Goal: Task Accomplishment & Management: Use online tool/utility

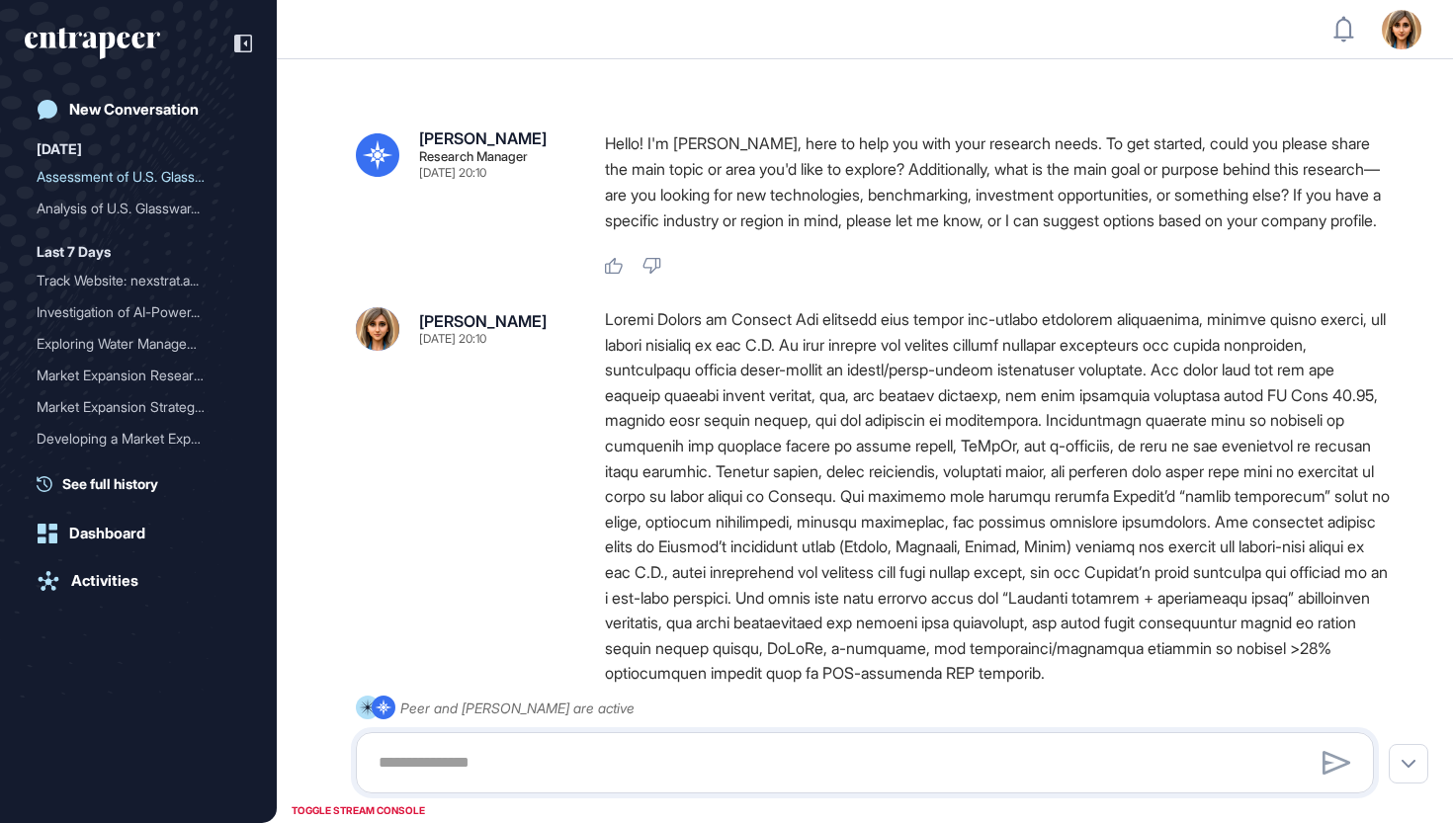
type input "**********"
type input "*"
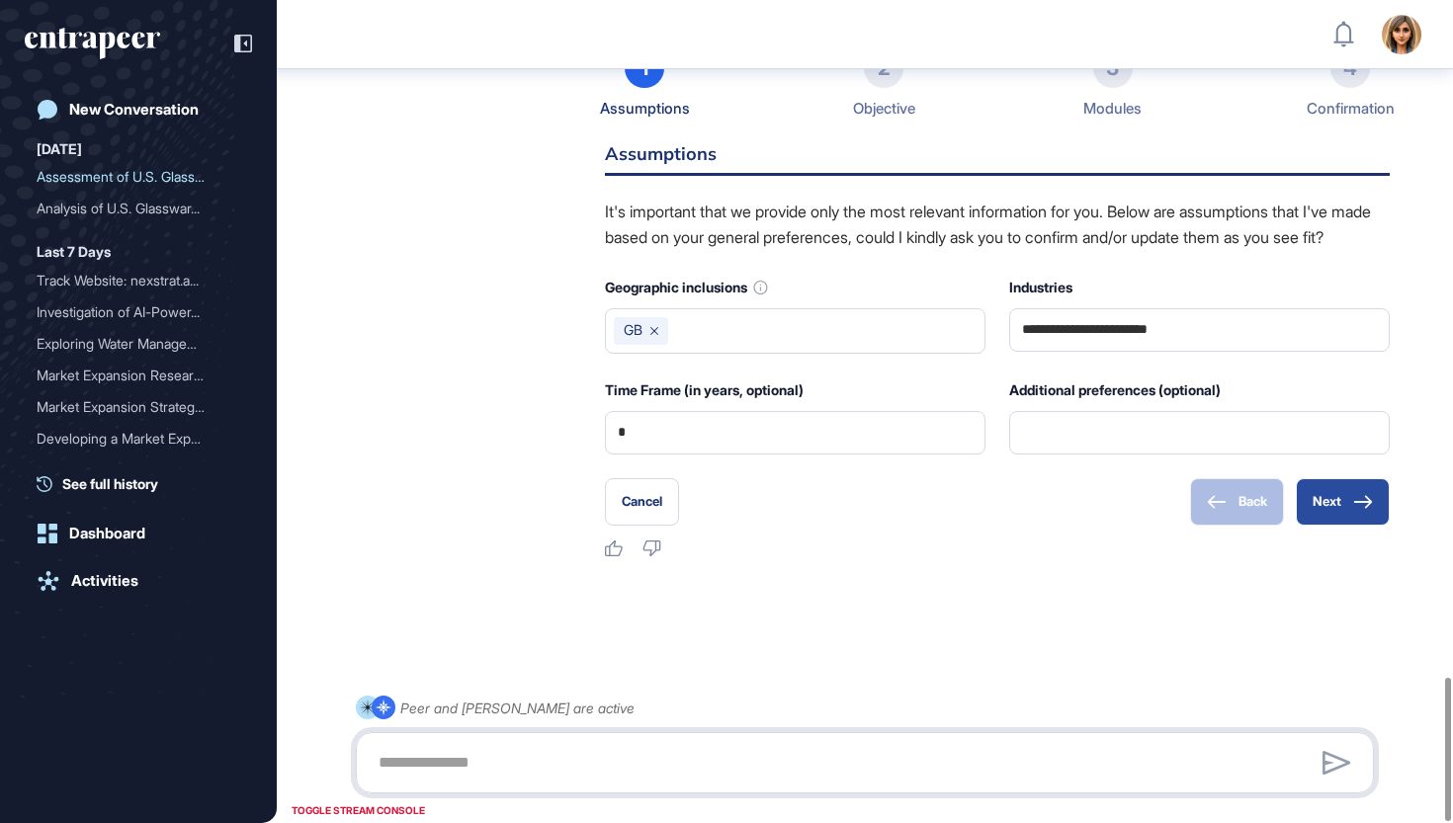
scroll to position [3871, 0]
click at [1330, 502] on button "Next" at bounding box center [1343, 501] width 94 height 47
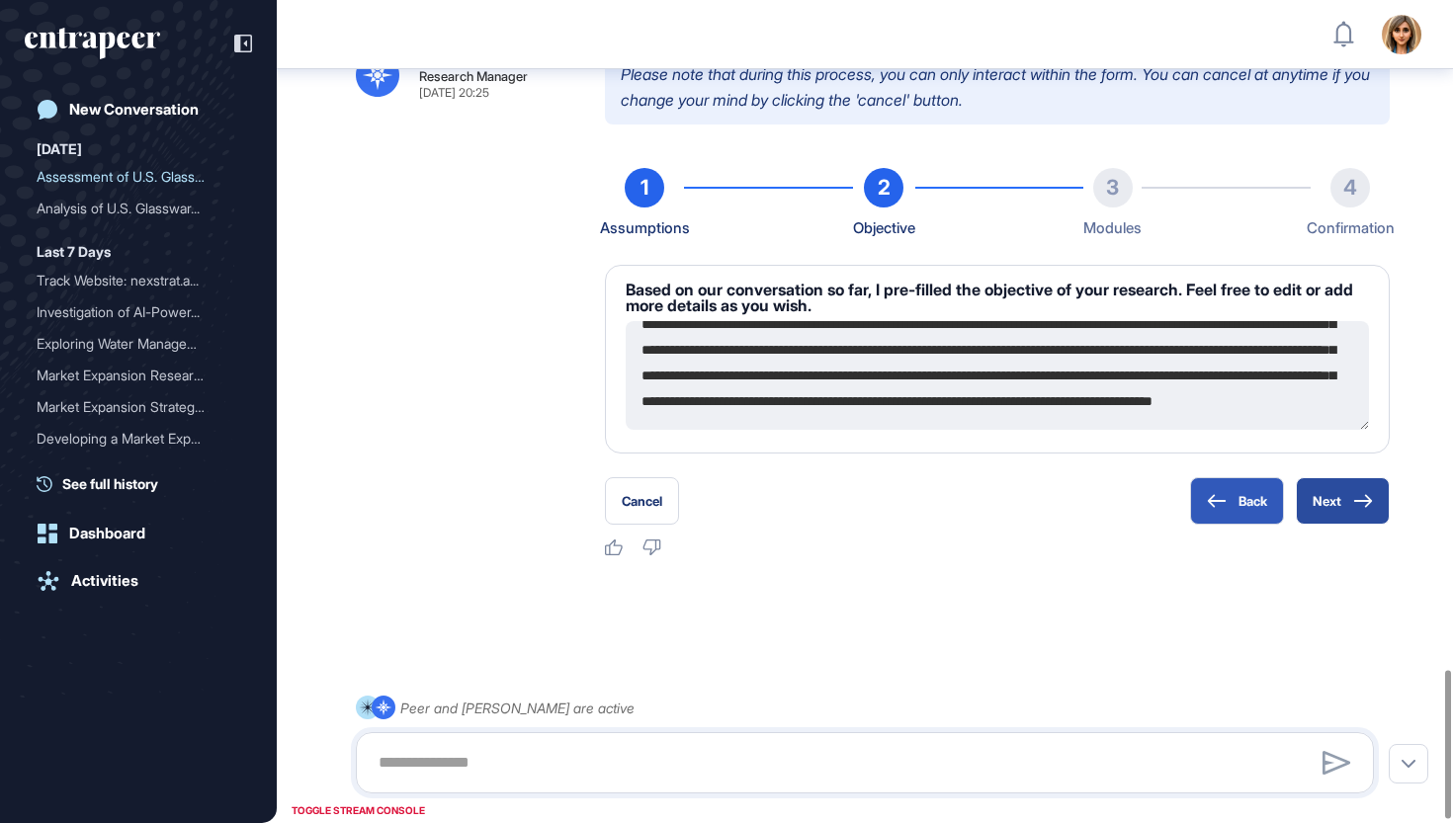
scroll to position [283, 0]
click at [1358, 508] on icon at bounding box center [1363, 501] width 20 height 14
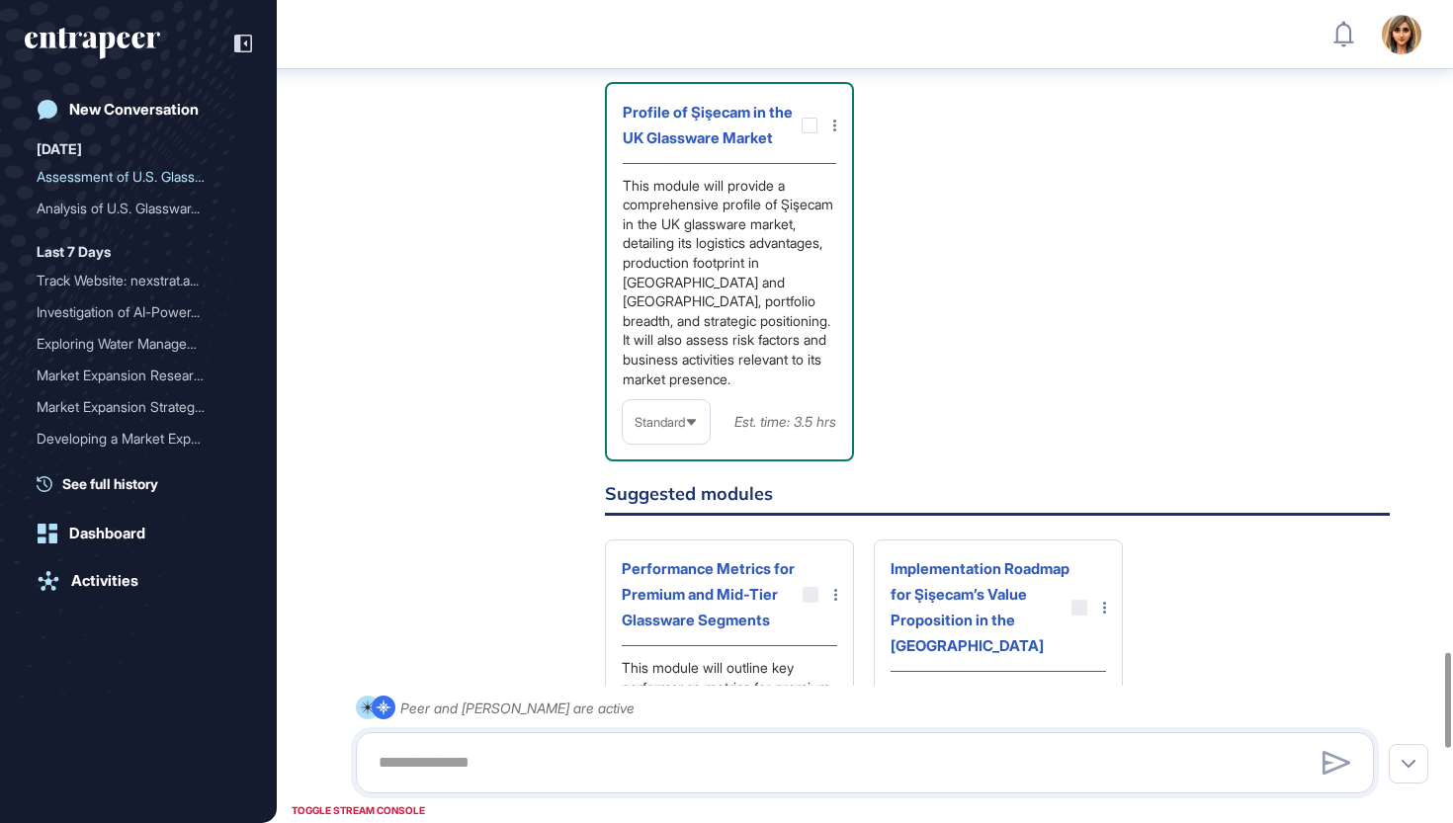
scroll to position [5637, 0]
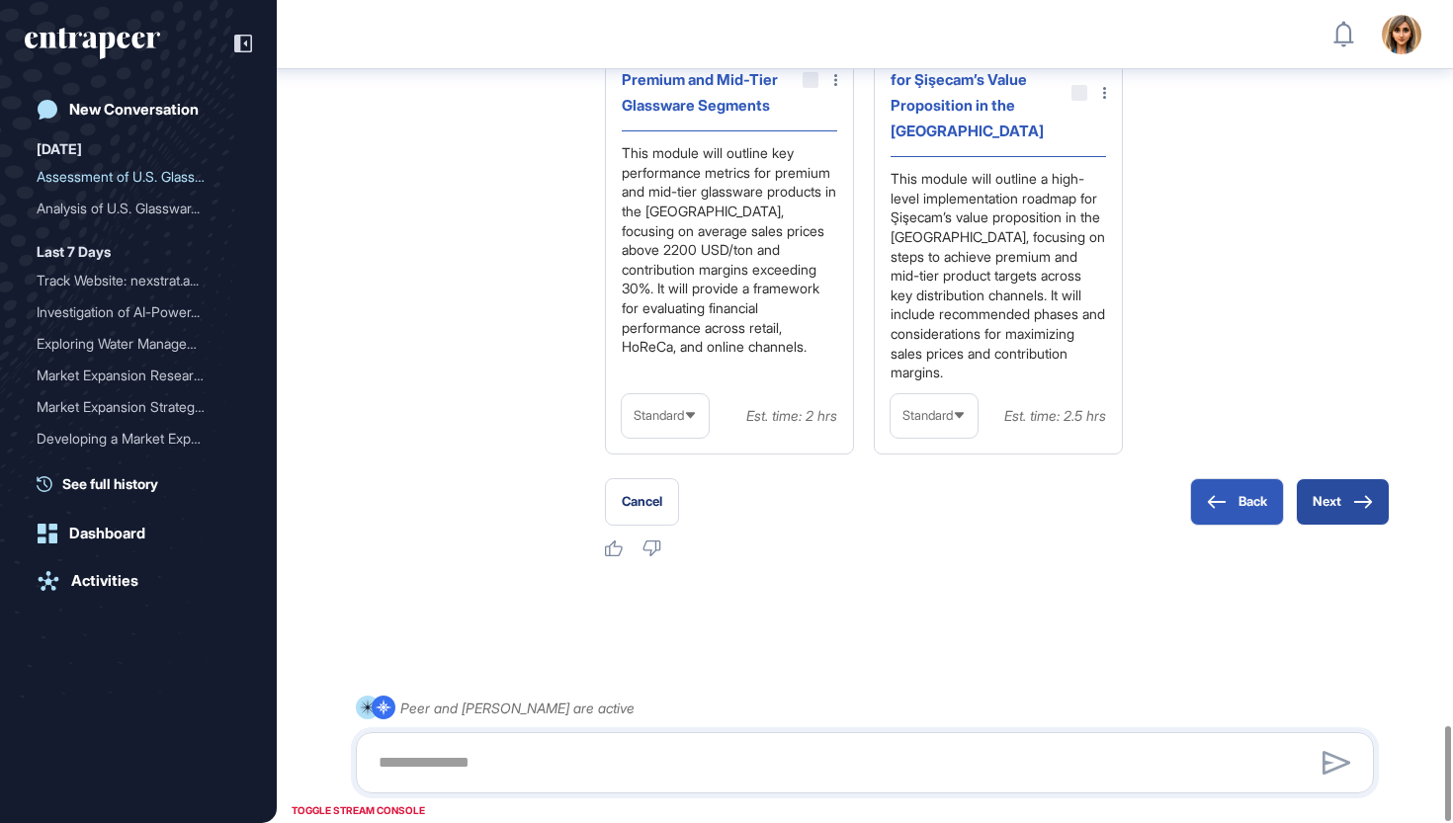
click at [1321, 508] on button "Next" at bounding box center [1343, 501] width 94 height 47
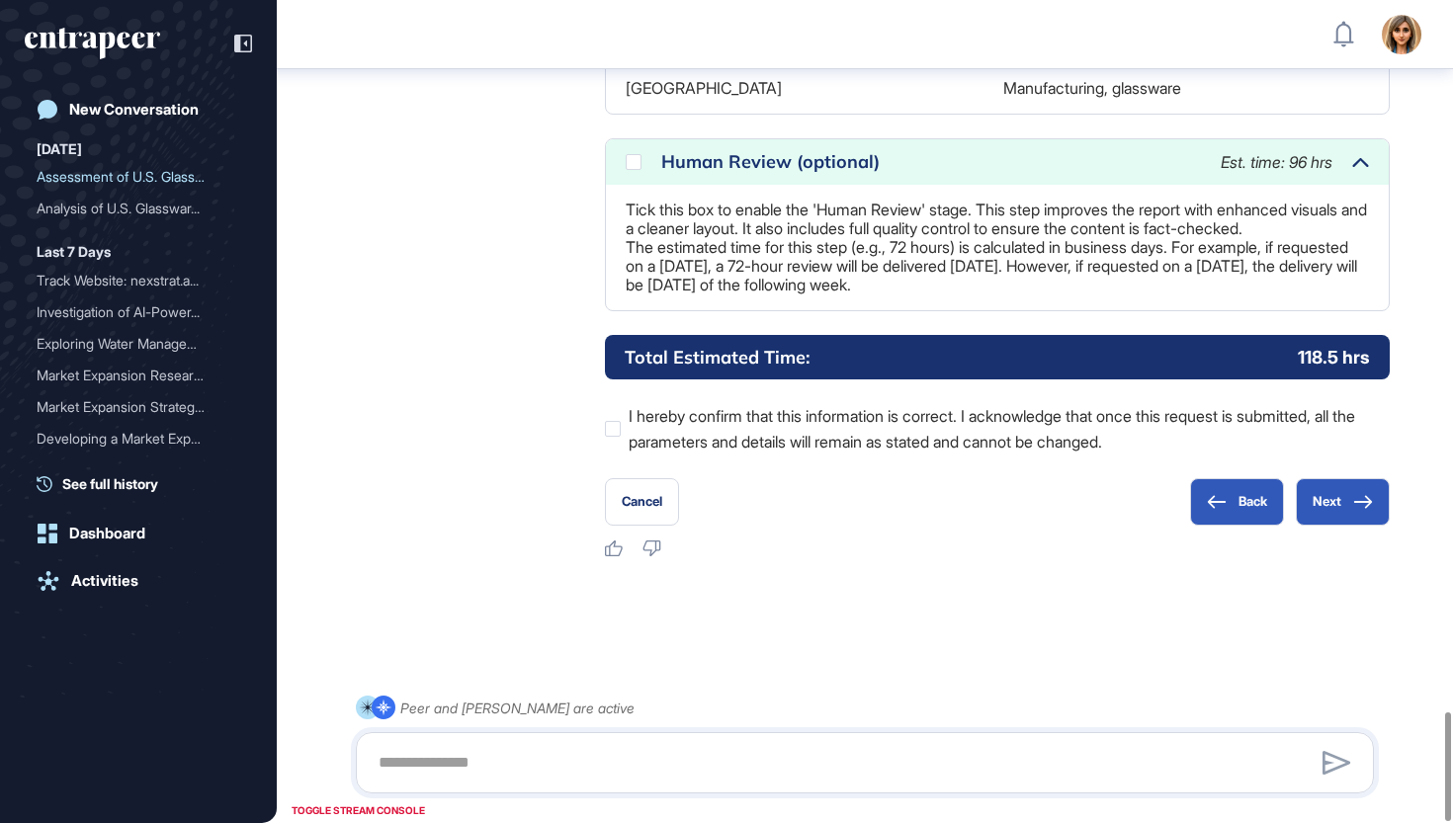
scroll to position [5297, 0]
click at [623, 185] on div "Human Review (optional) Est. time: 96 hrs" at bounding box center [997, 161] width 783 height 45
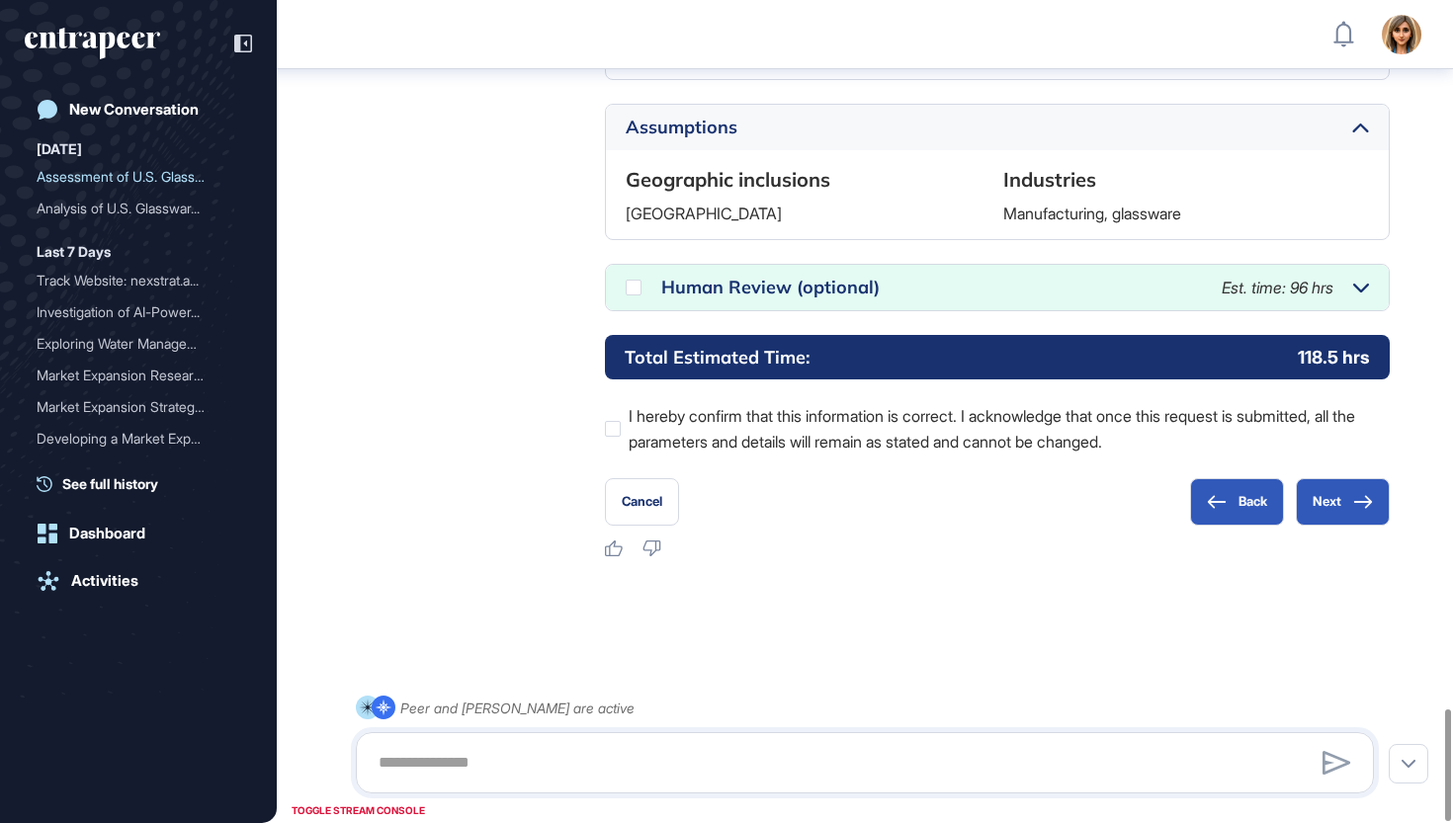
scroll to position [5237, 0]
click at [641, 290] on div "Human Review (optional) Est. time: 96 hrs" at bounding box center [997, 287] width 783 height 45
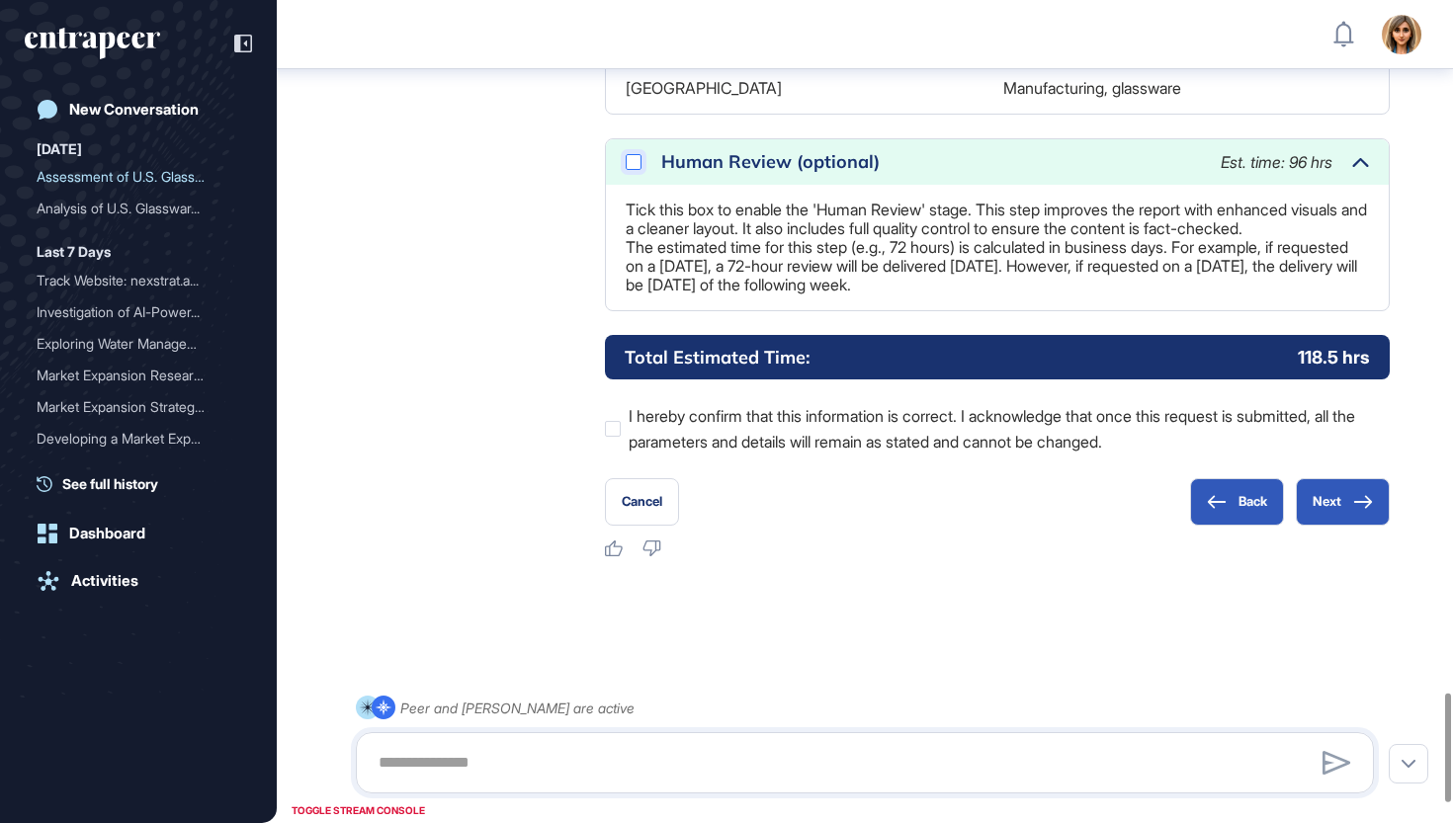
click at [0, 0] on icon at bounding box center [0, 0] width 0 height 0
click at [1342, 526] on button "Next" at bounding box center [1343, 501] width 94 height 47
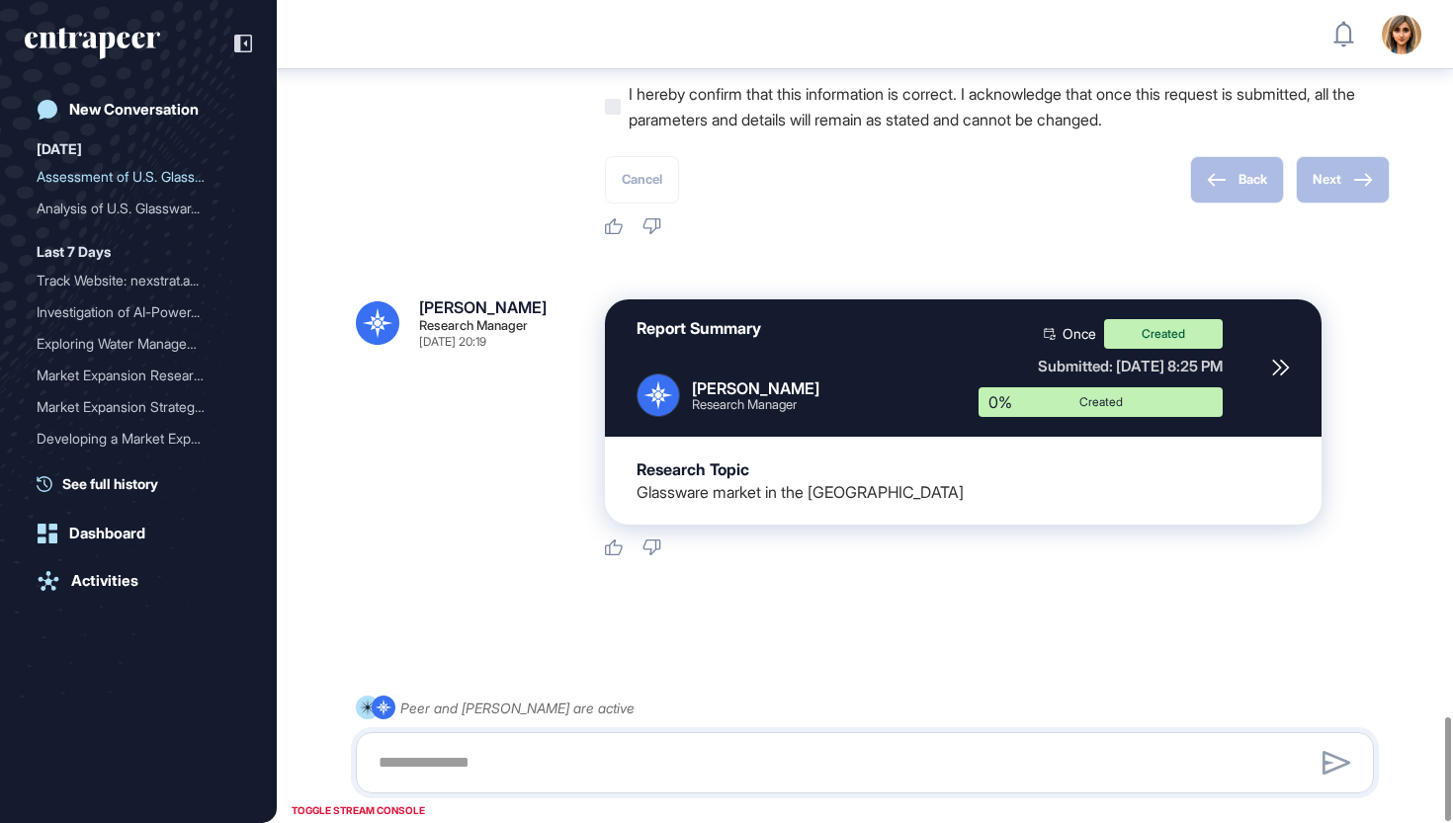
scroll to position [5701, 0]
click at [132, 113] on div "New Conversation" at bounding box center [133, 110] width 129 height 18
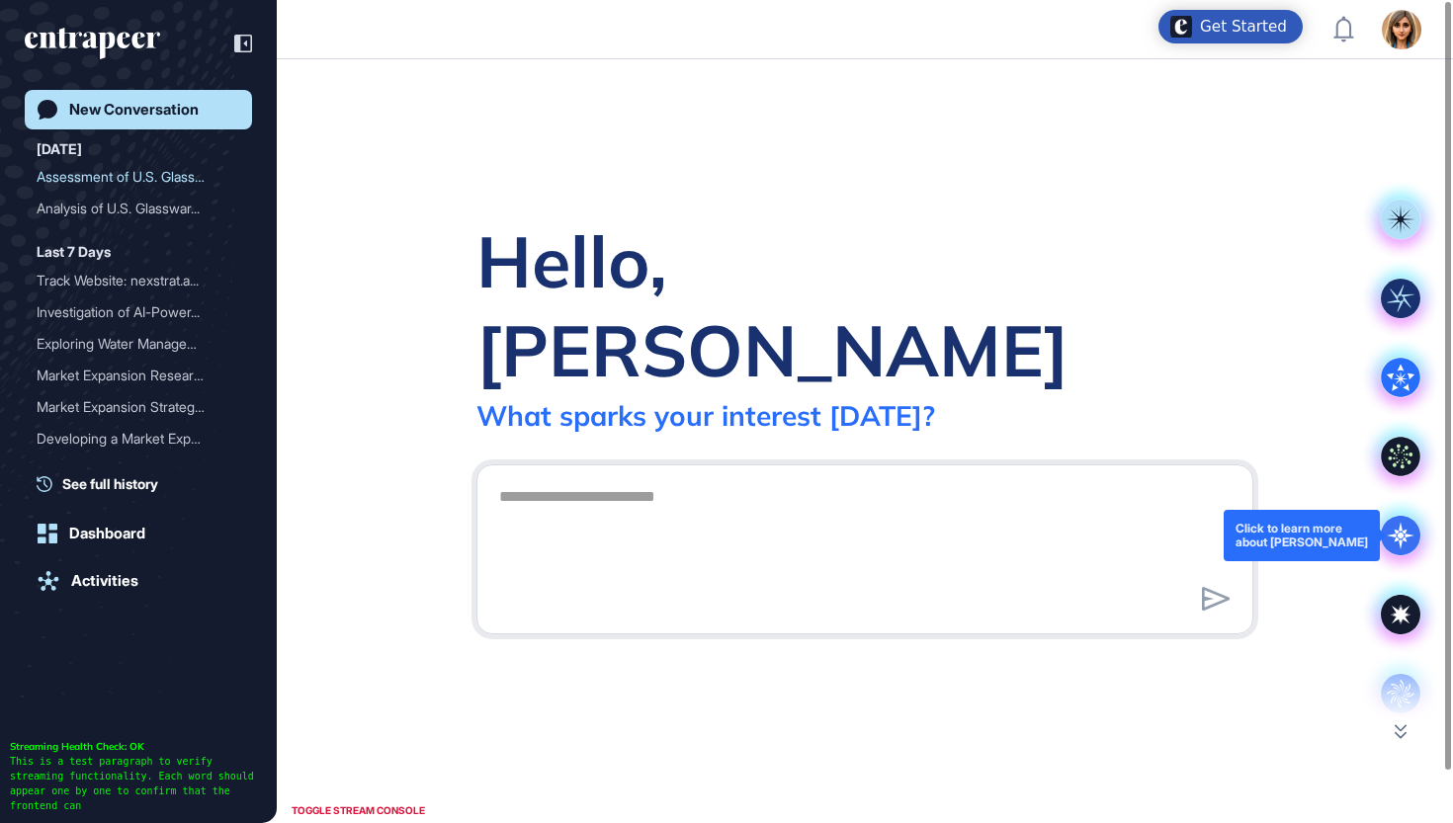
click at [1396, 540] on icon at bounding box center [1401, 536] width 28 height 28
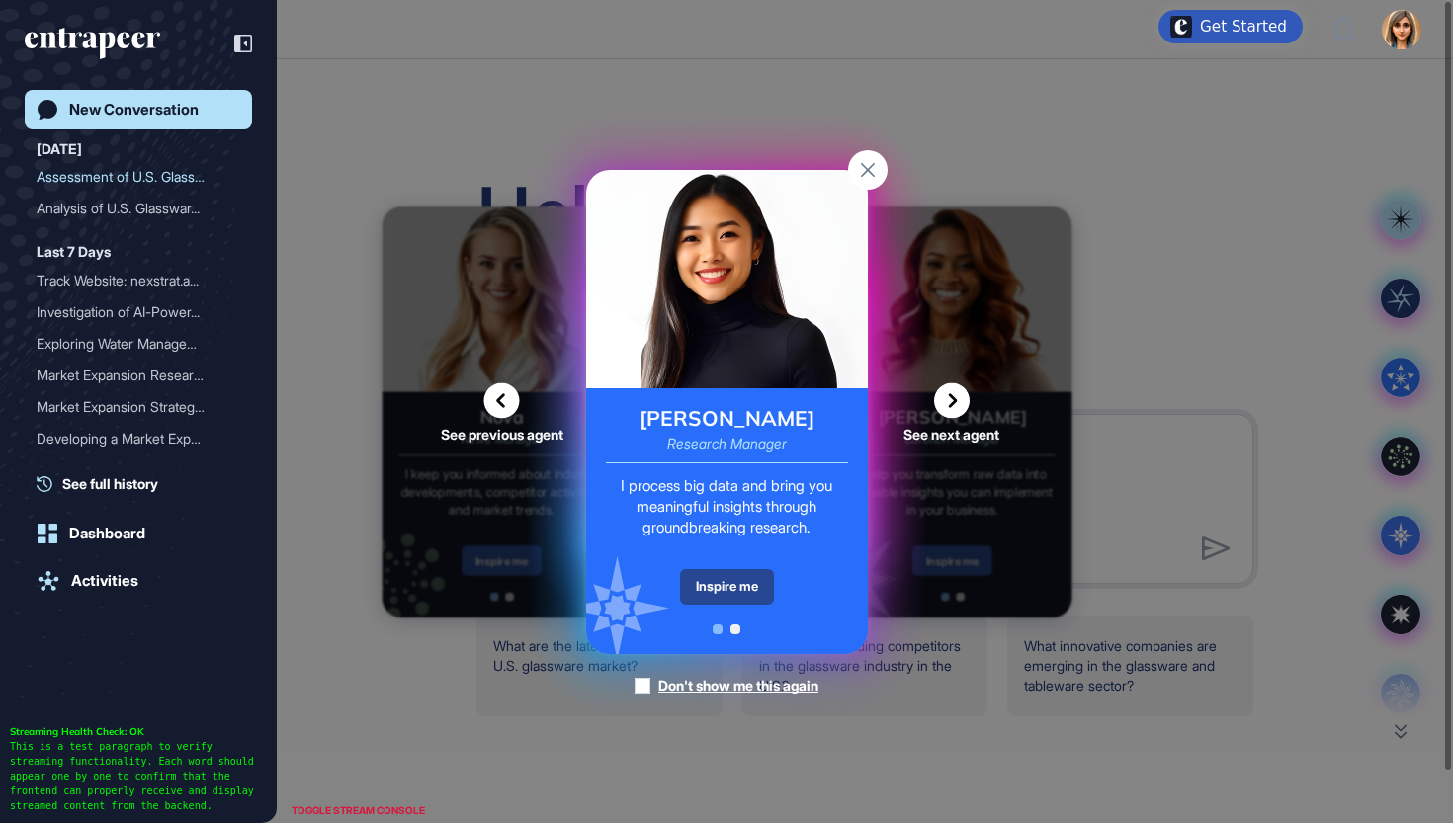
click at [717, 583] on div "Inspire me" at bounding box center [727, 587] width 94 height 36
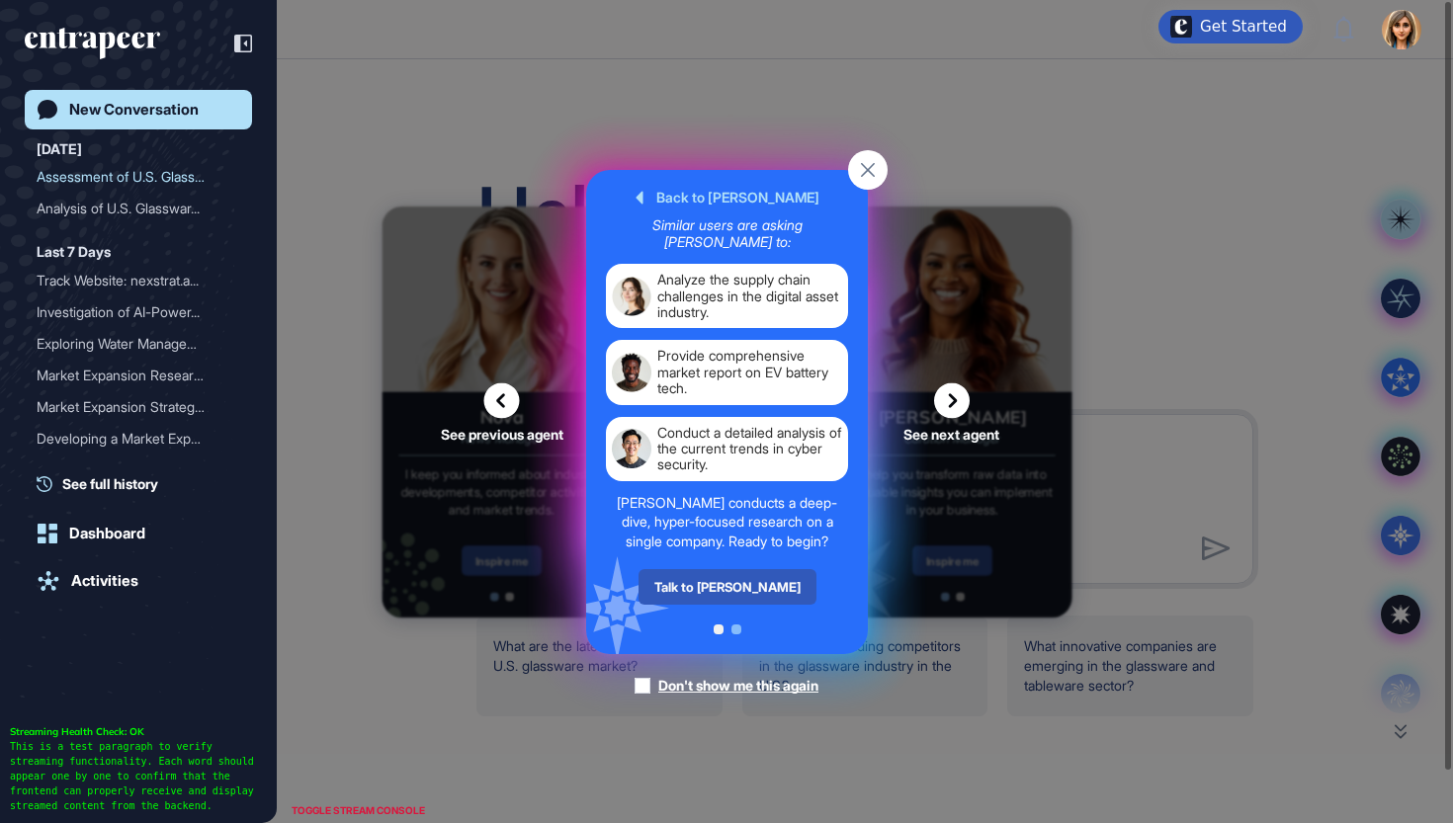
click at [717, 583] on div "Talk to [PERSON_NAME]" at bounding box center [726, 587] width 178 height 36
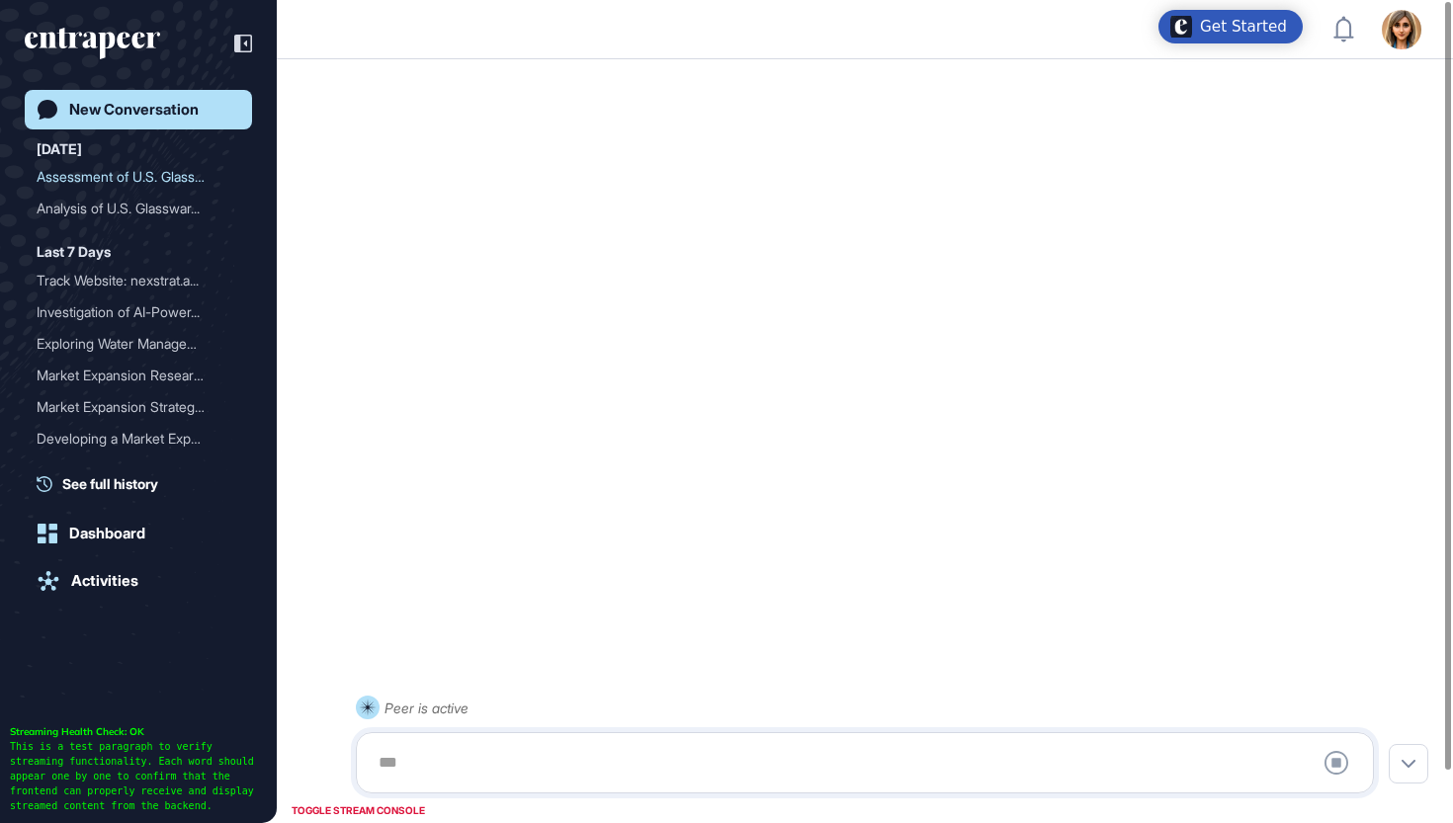
click at [641, 765] on div at bounding box center [865, 763] width 996 height 40
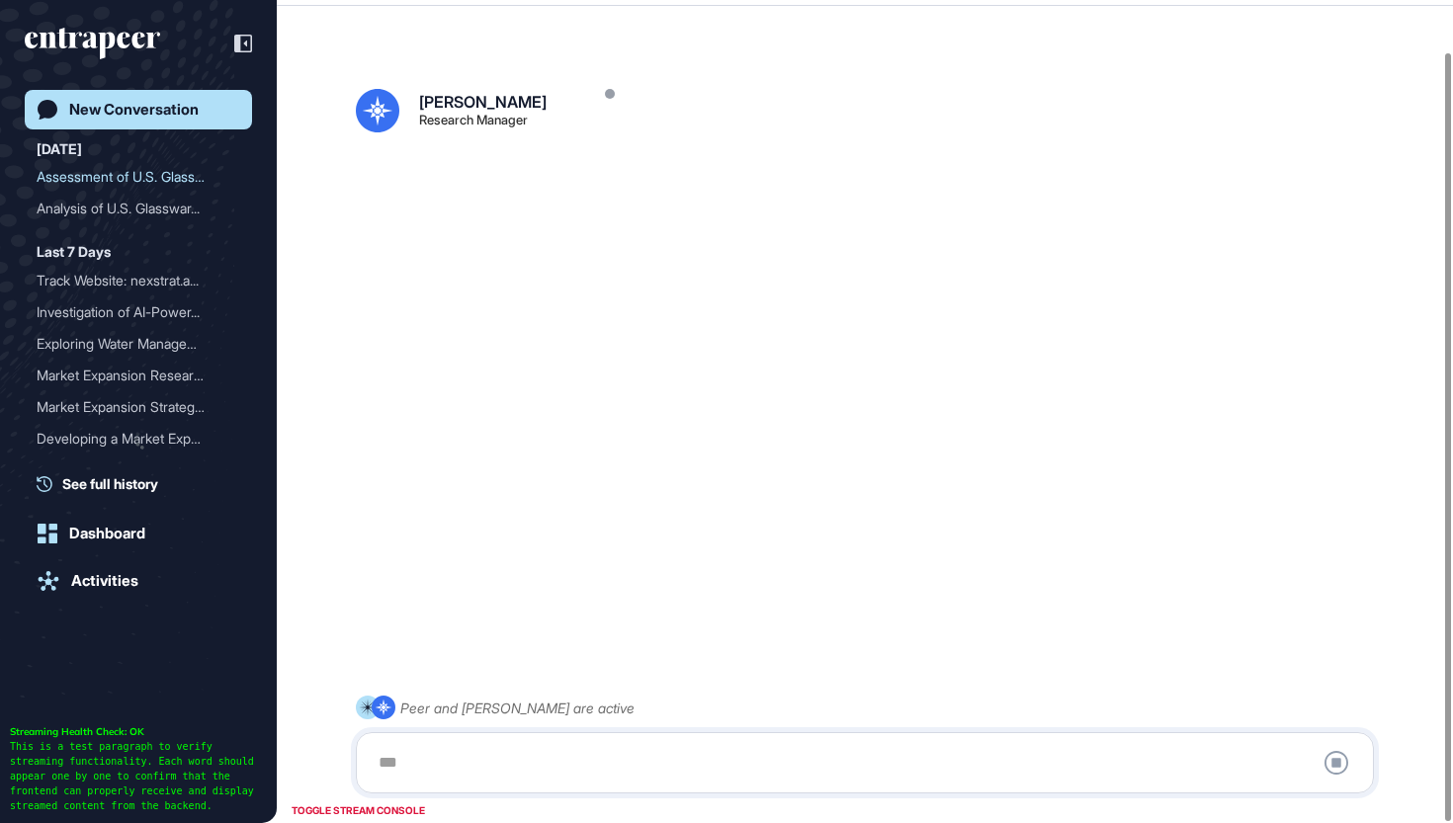
scroll to position [55, 0]
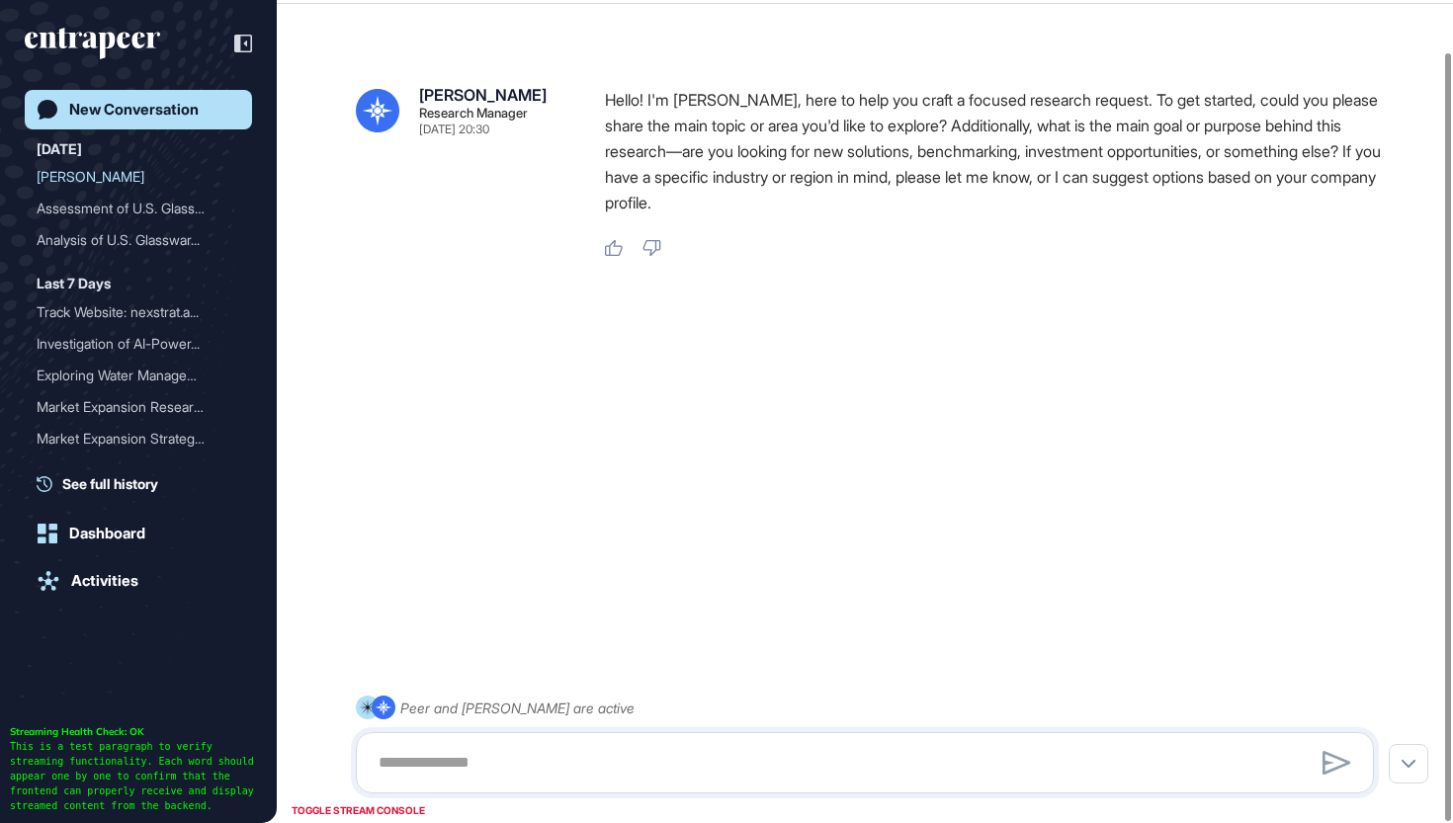
click at [555, 729] on div "Peer and [PERSON_NAME] are active" at bounding box center [865, 745] width 1018 height 98
click at [548, 760] on textarea at bounding box center [865, 763] width 996 height 40
paste textarea "**********"
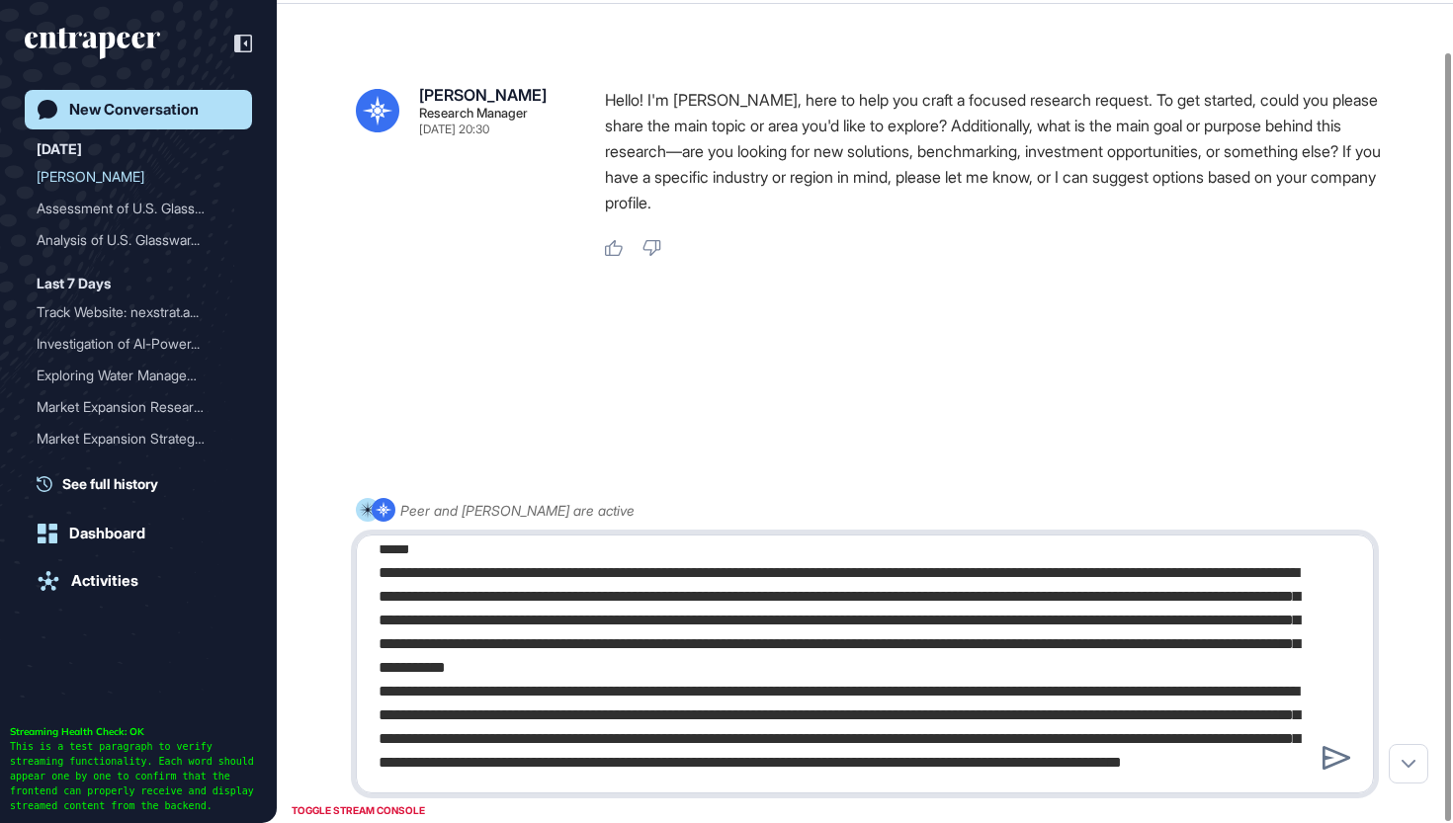
scroll to position [63, 0]
type textarea "**********"
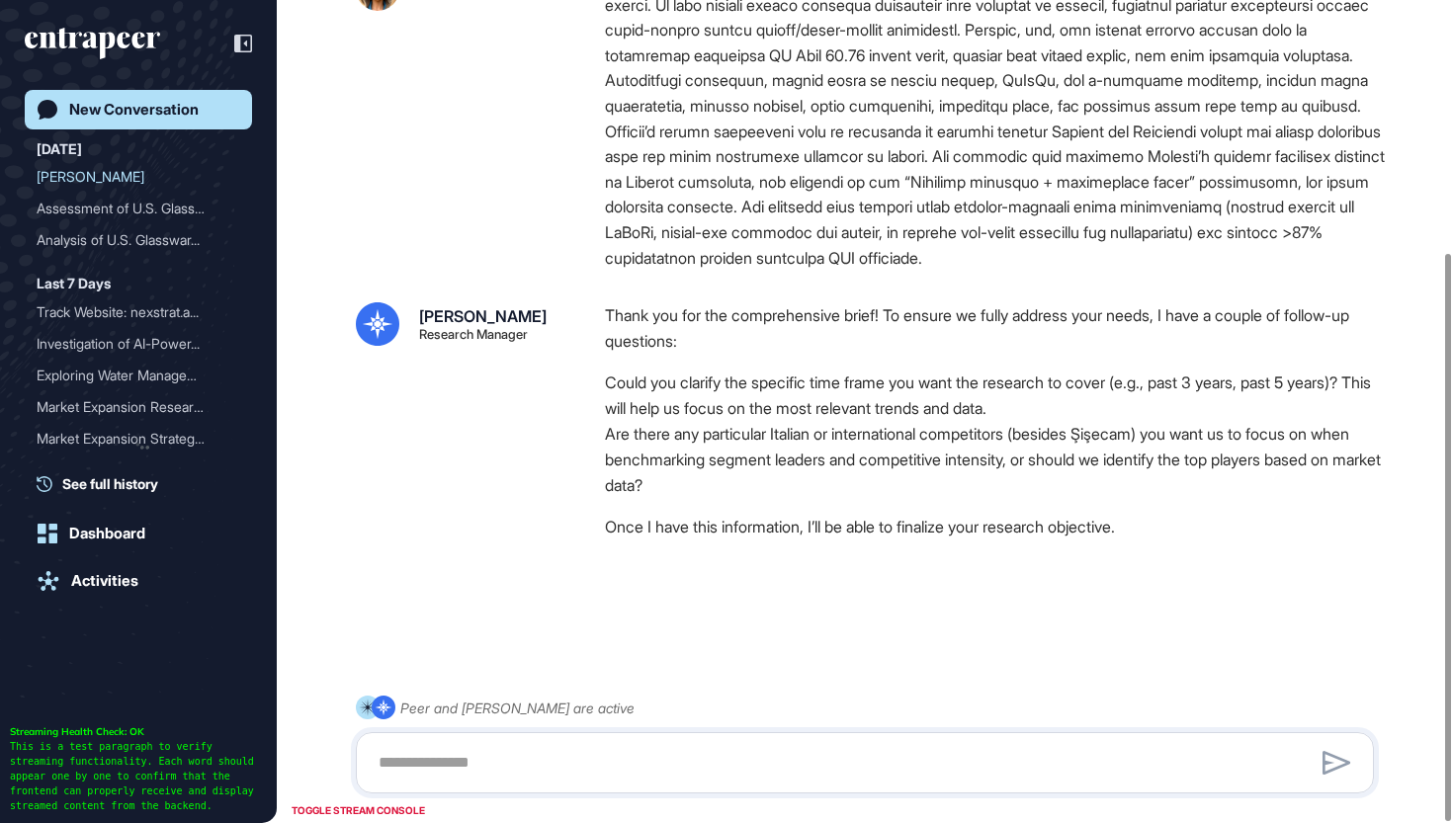
scroll to position [366, 0]
click at [784, 756] on textarea at bounding box center [865, 763] width 996 height 40
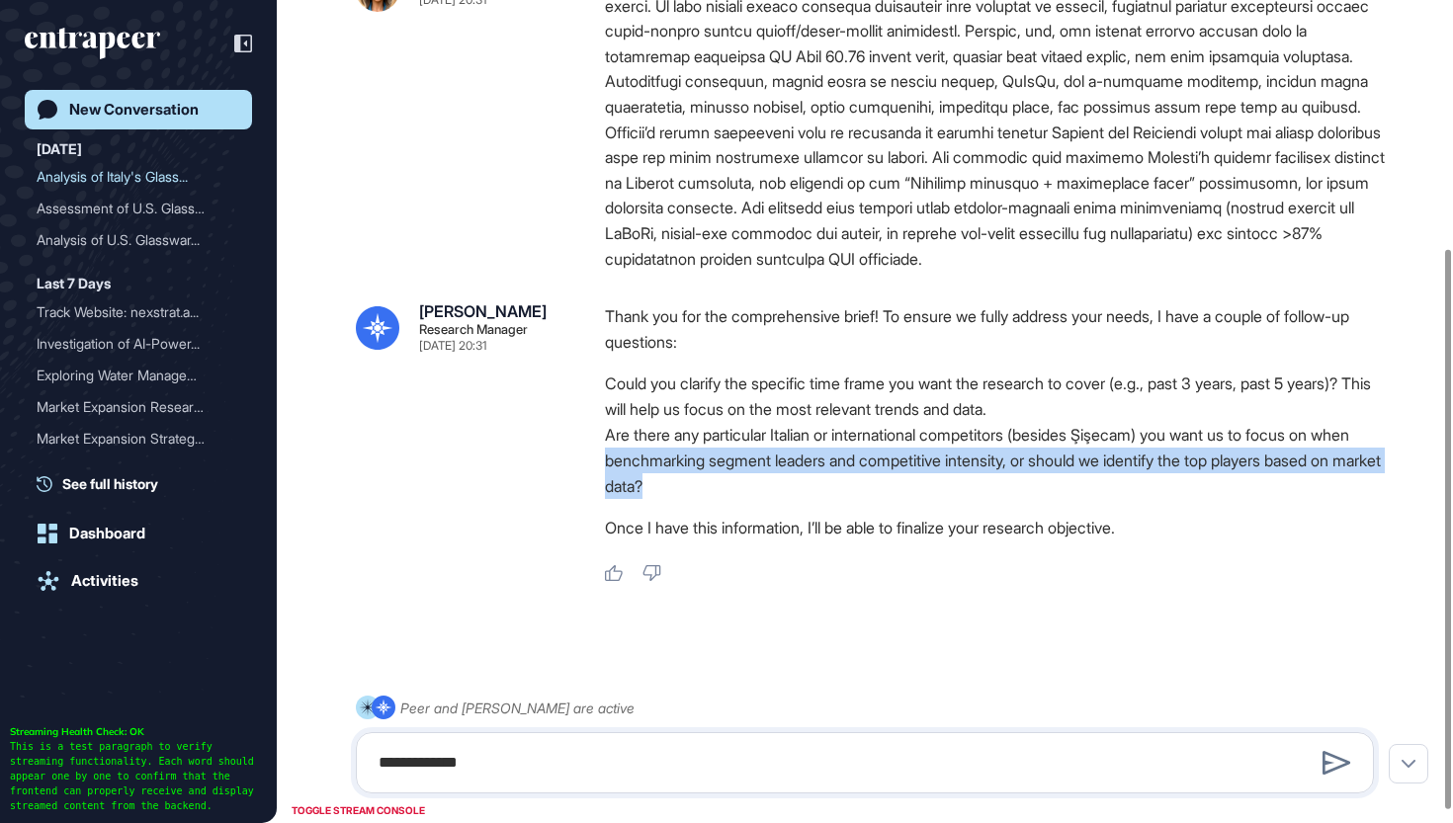
drag, startPoint x: 649, startPoint y: 454, endPoint x: 964, endPoint y: 478, distance: 315.2
click at [964, 478] on li "Are there any particular Italian or international competitors (besides Şişecam)…" at bounding box center [997, 460] width 785 height 77
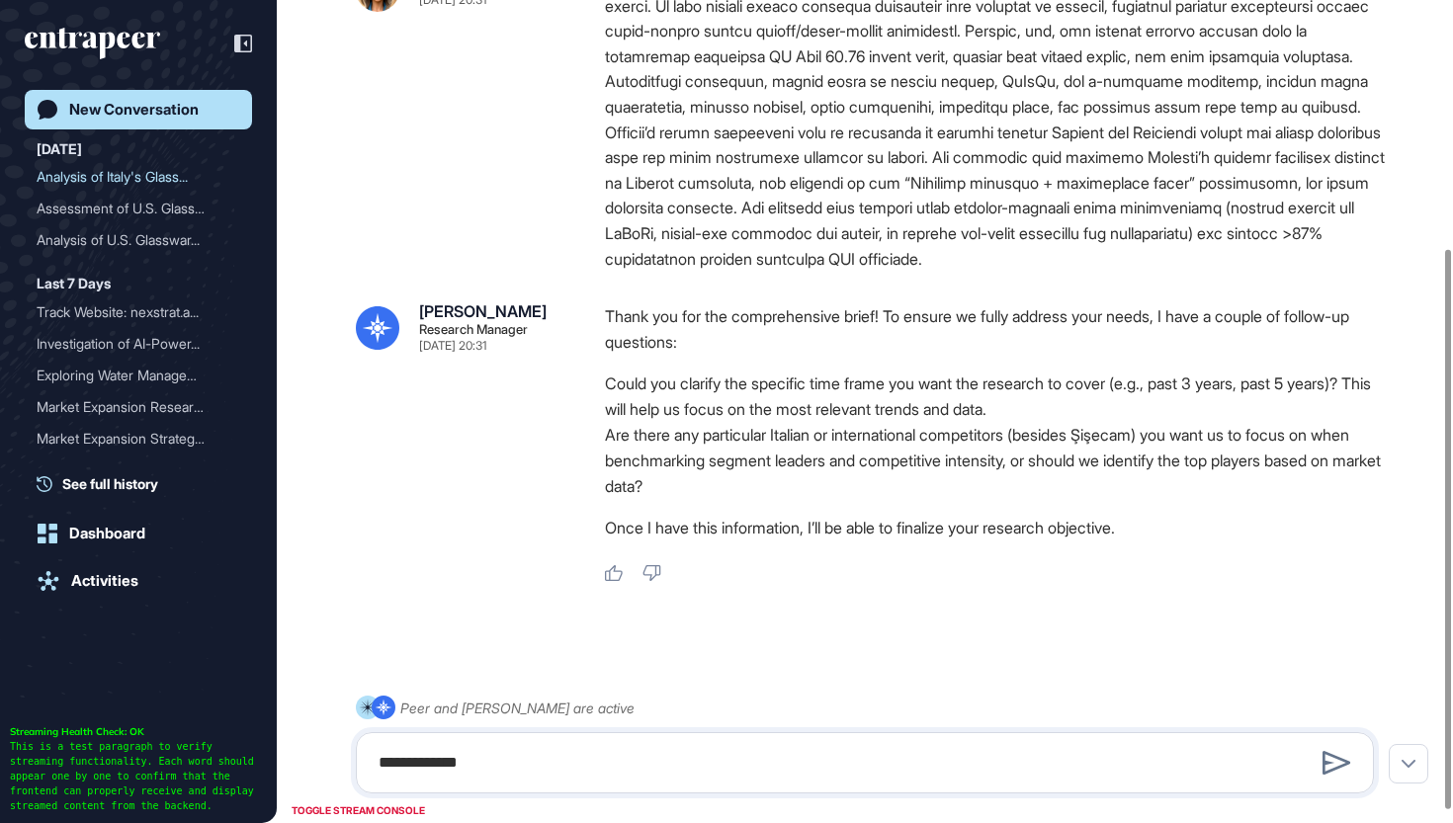
click at [938, 489] on li "Are there any particular Italian or international competitors (besides Şişecam)…" at bounding box center [997, 460] width 785 height 77
click at [676, 766] on textarea "**********" at bounding box center [865, 763] width 996 height 40
type textarea "**********"
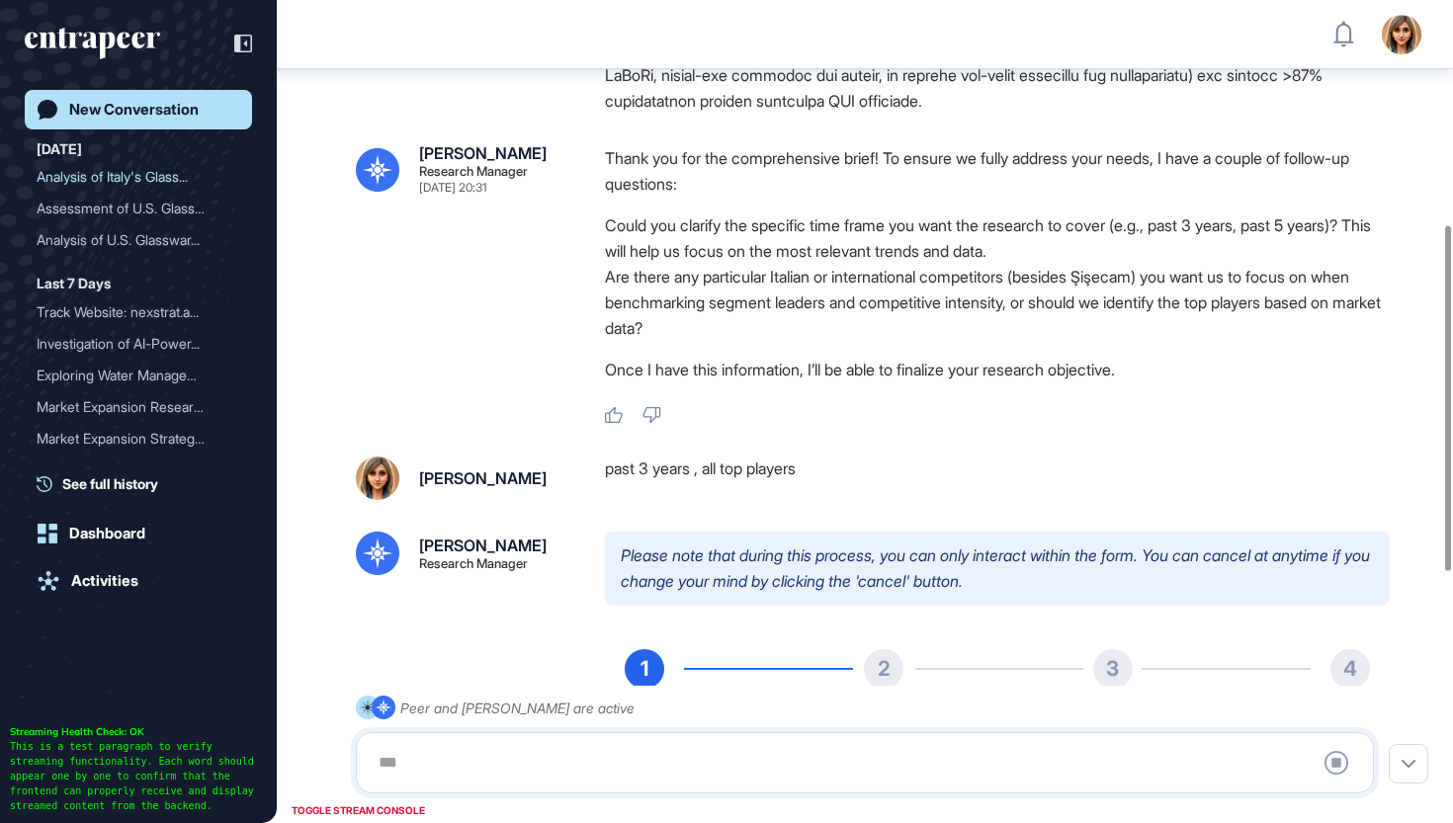
scroll to position [72, 0]
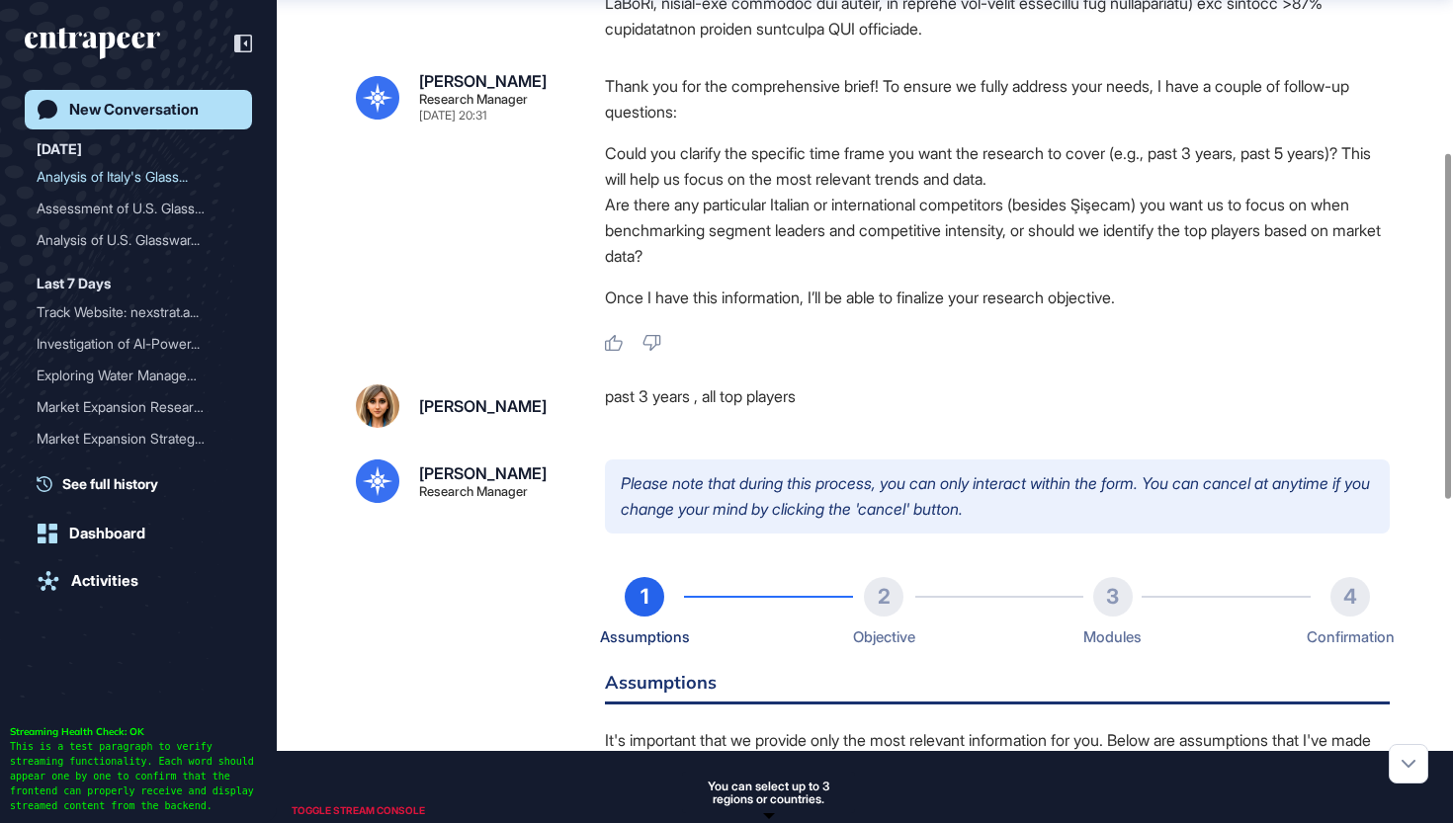
type input "**********"
type input "*"
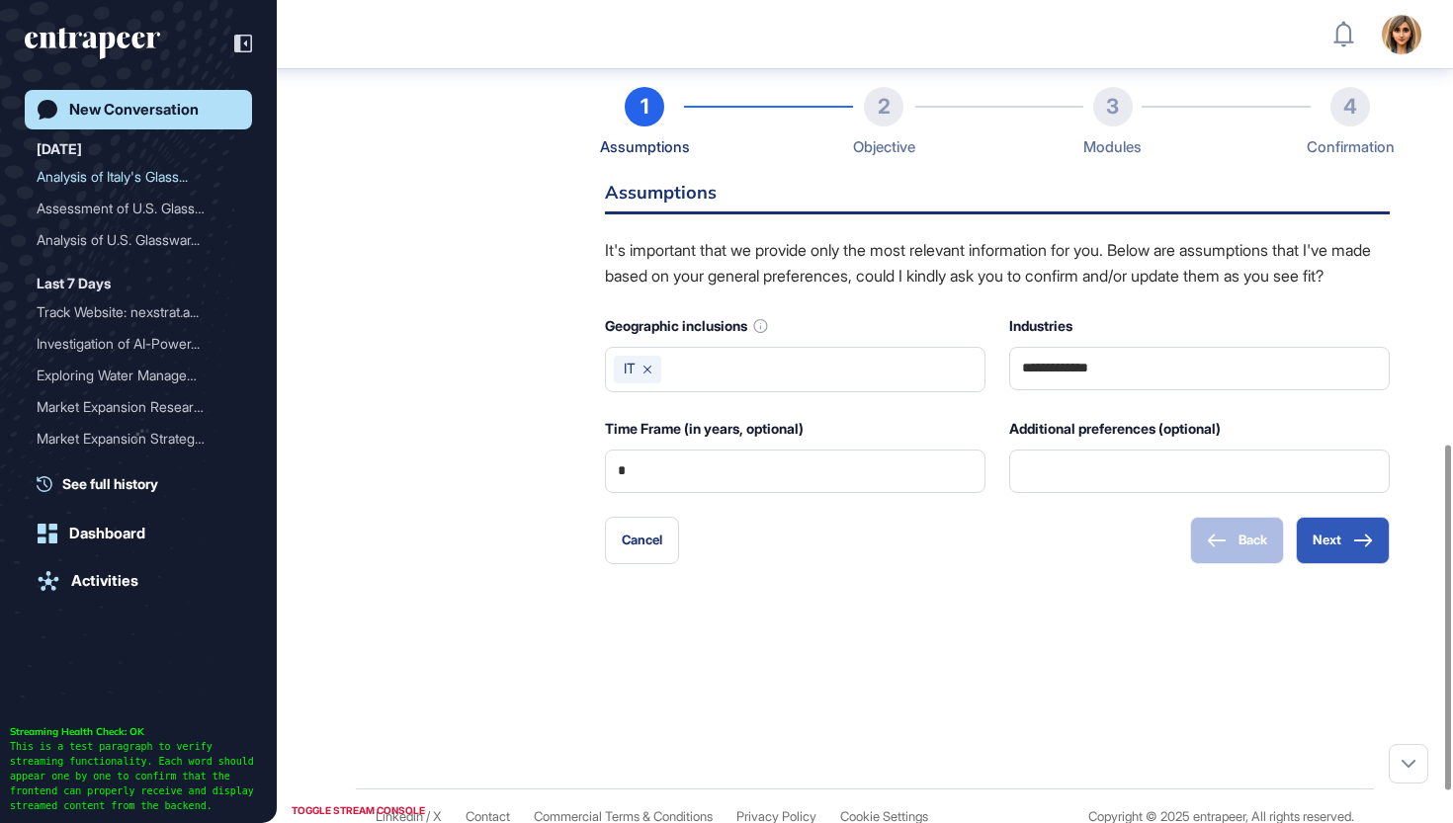
scroll to position [1132, 0]
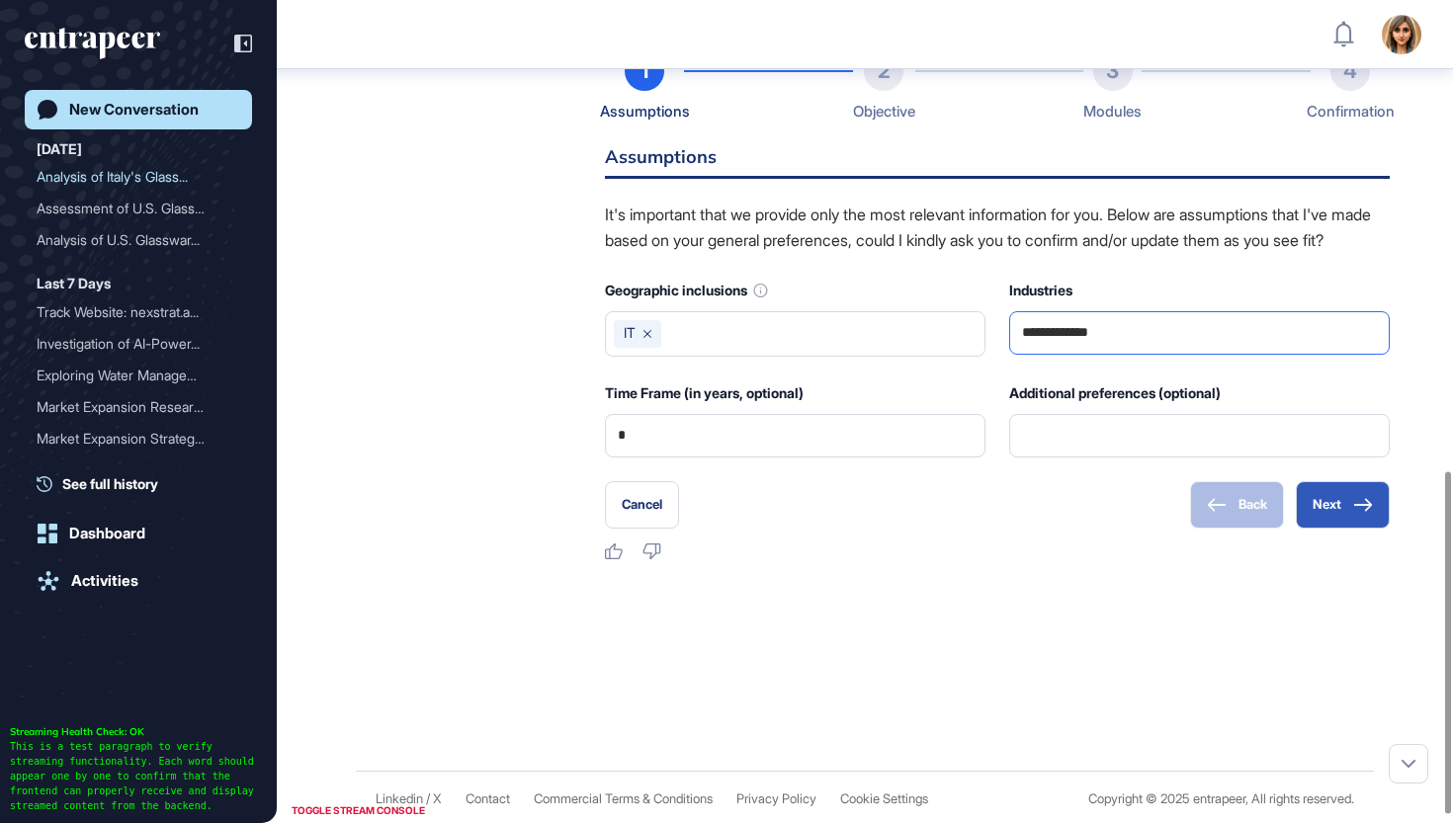
click at [1160, 330] on input "**********" at bounding box center [1199, 333] width 355 height 42
click at [1145, 348] on input "**********" at bounding box center [1199, 333] width 355 height 42
type input "**********"
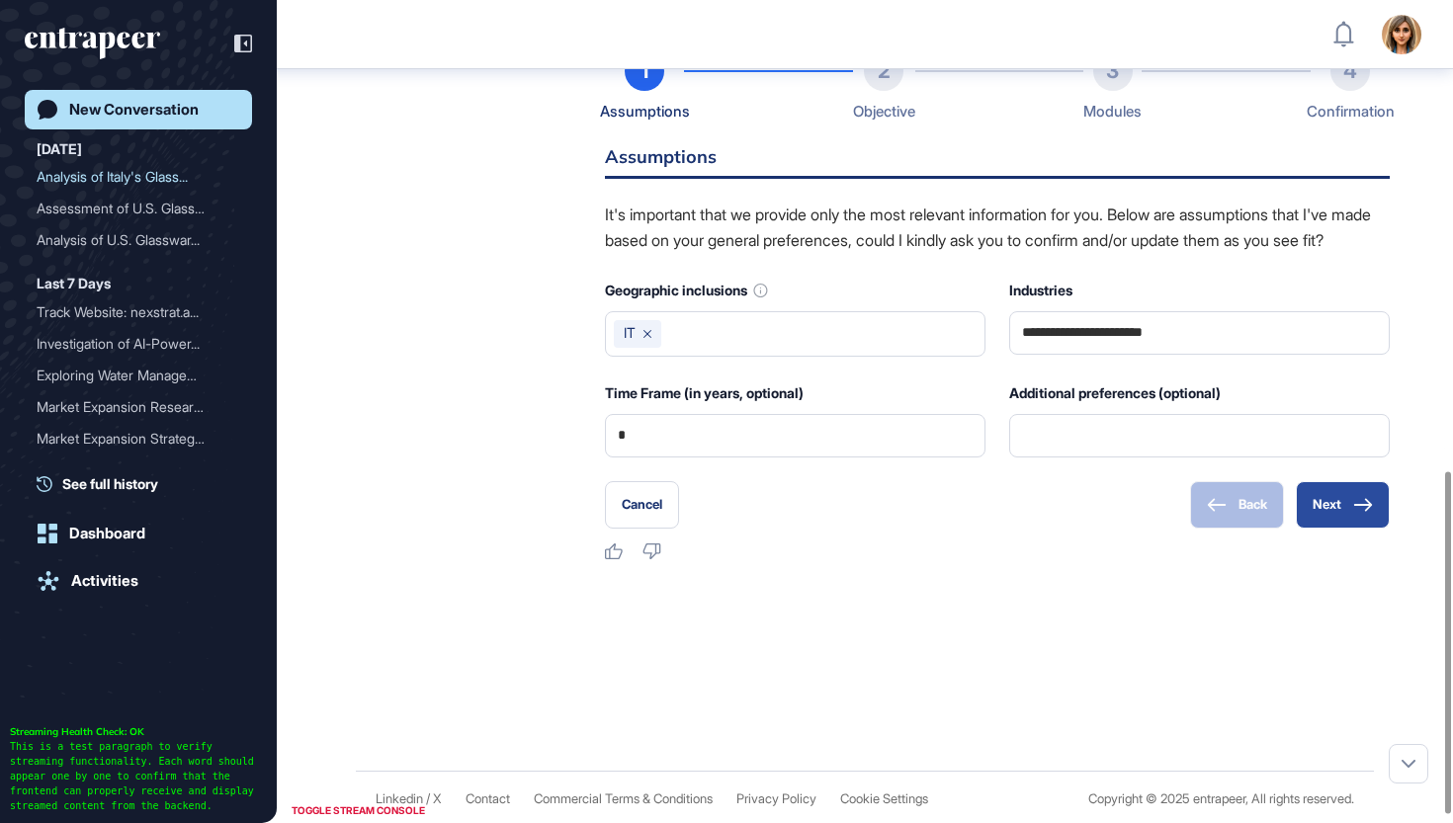
click at [1361, 512] on icon at bounding box center [1363, 505] width 20 height 14
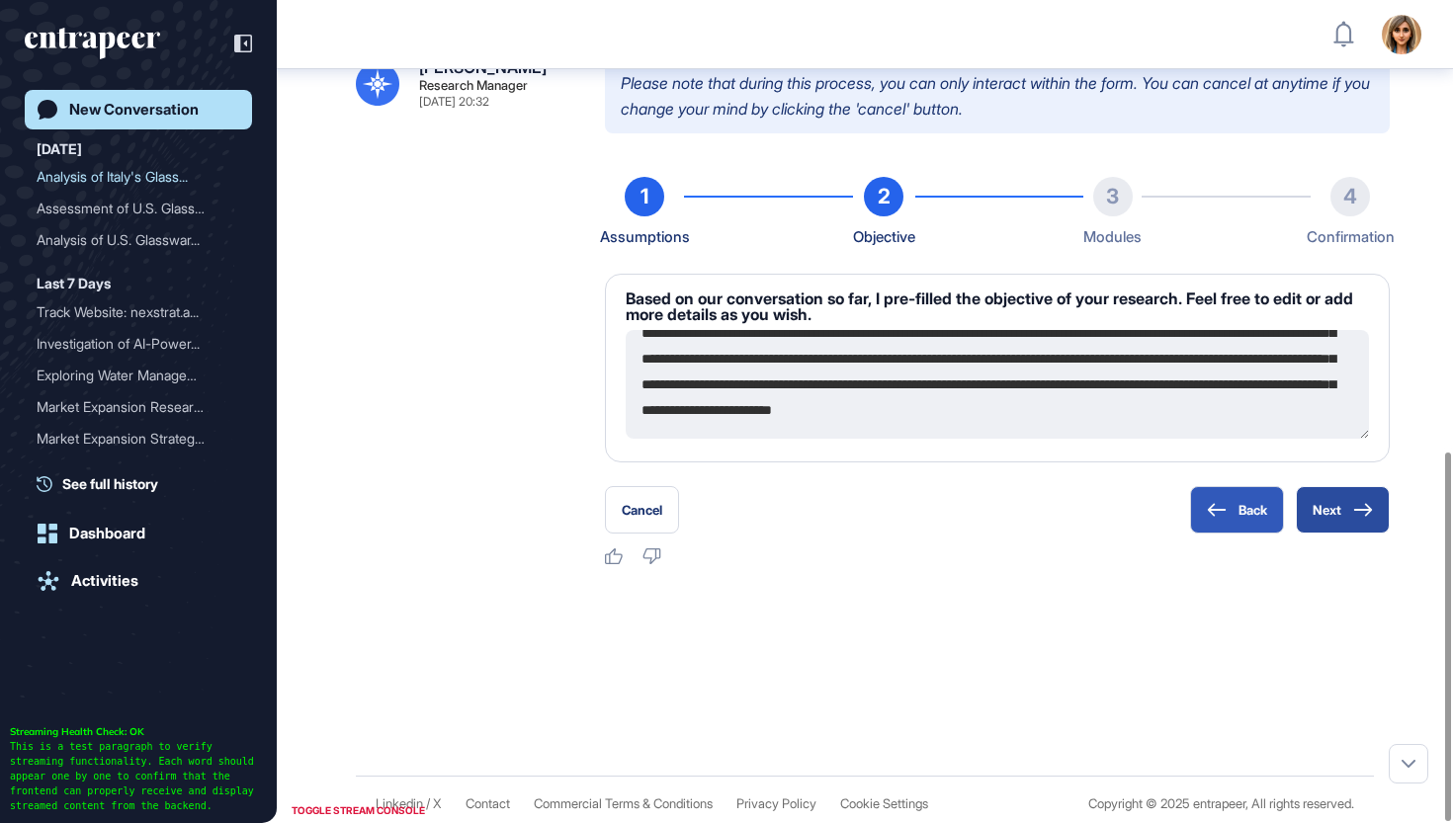
scroll to position [283, 0]
click at [1355, 504] on icon at bounding box center [1363, 510] width 20 height 14
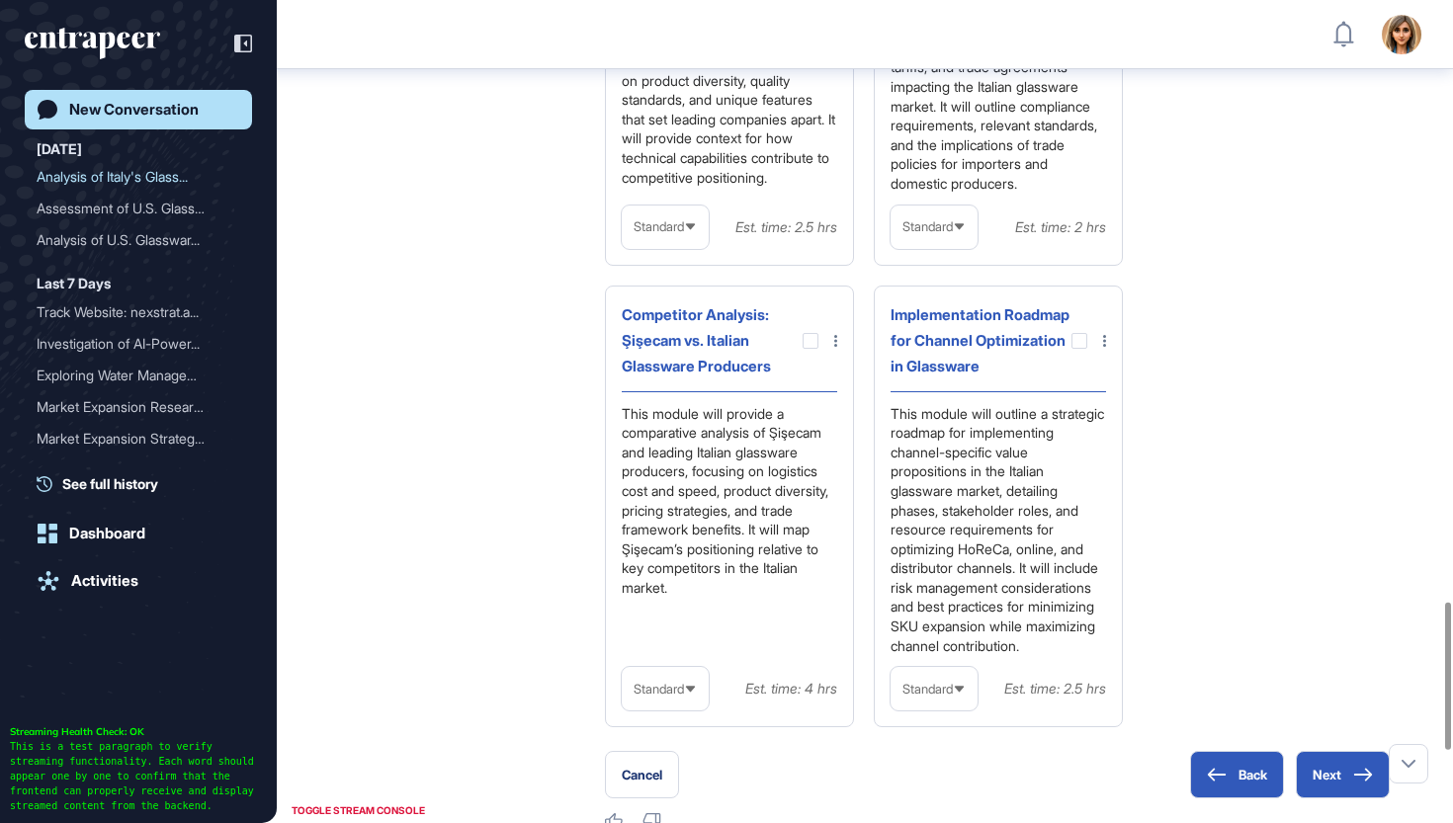
scroll to position [3362, 0]
click at [810, 350] on div at bounding box center [810, 342] width 16 height 16
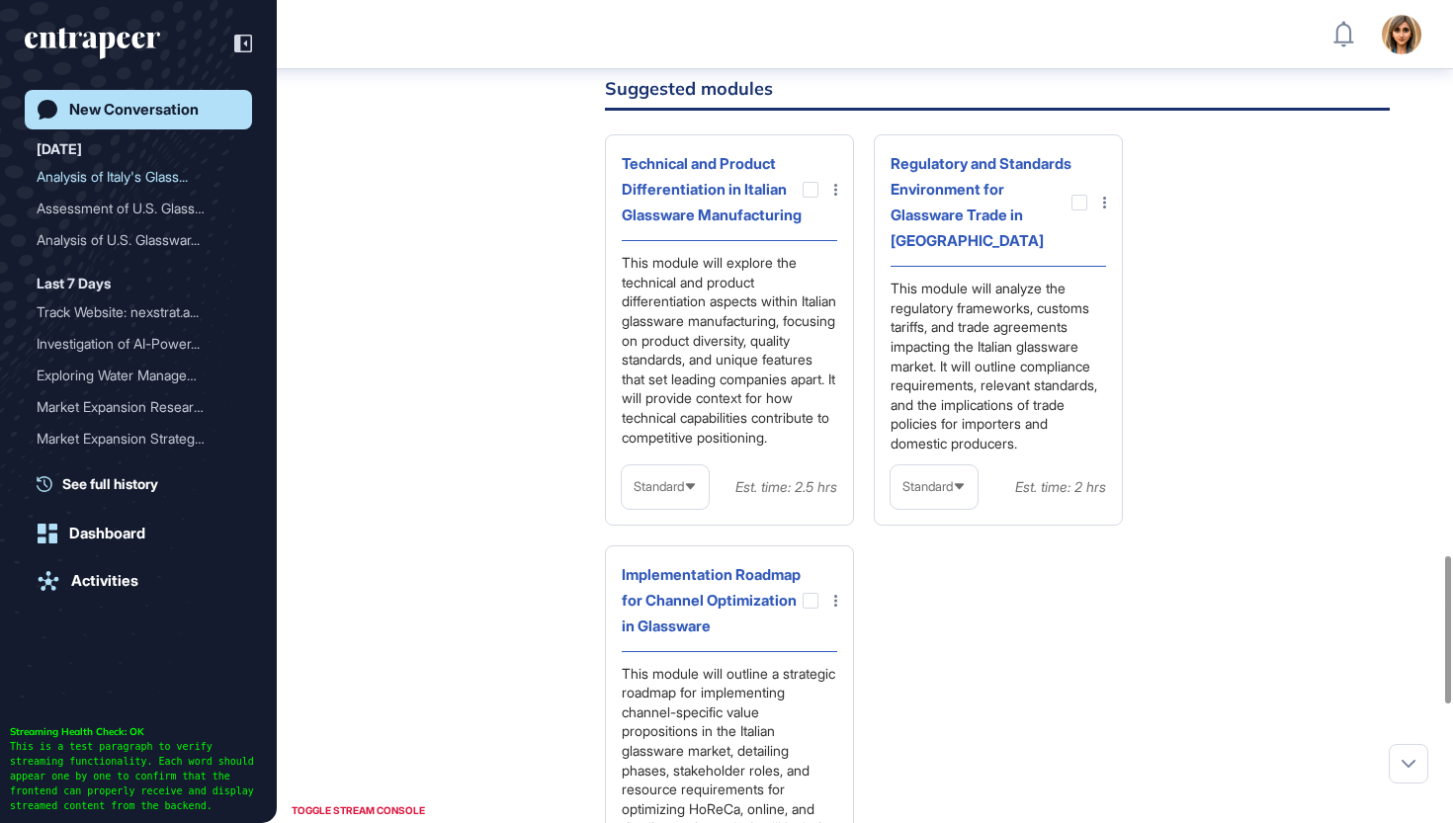
scroll to position [3105, 0]
click at [1078, 209] on div at bounding box center [1079, 201] width 16 height 16
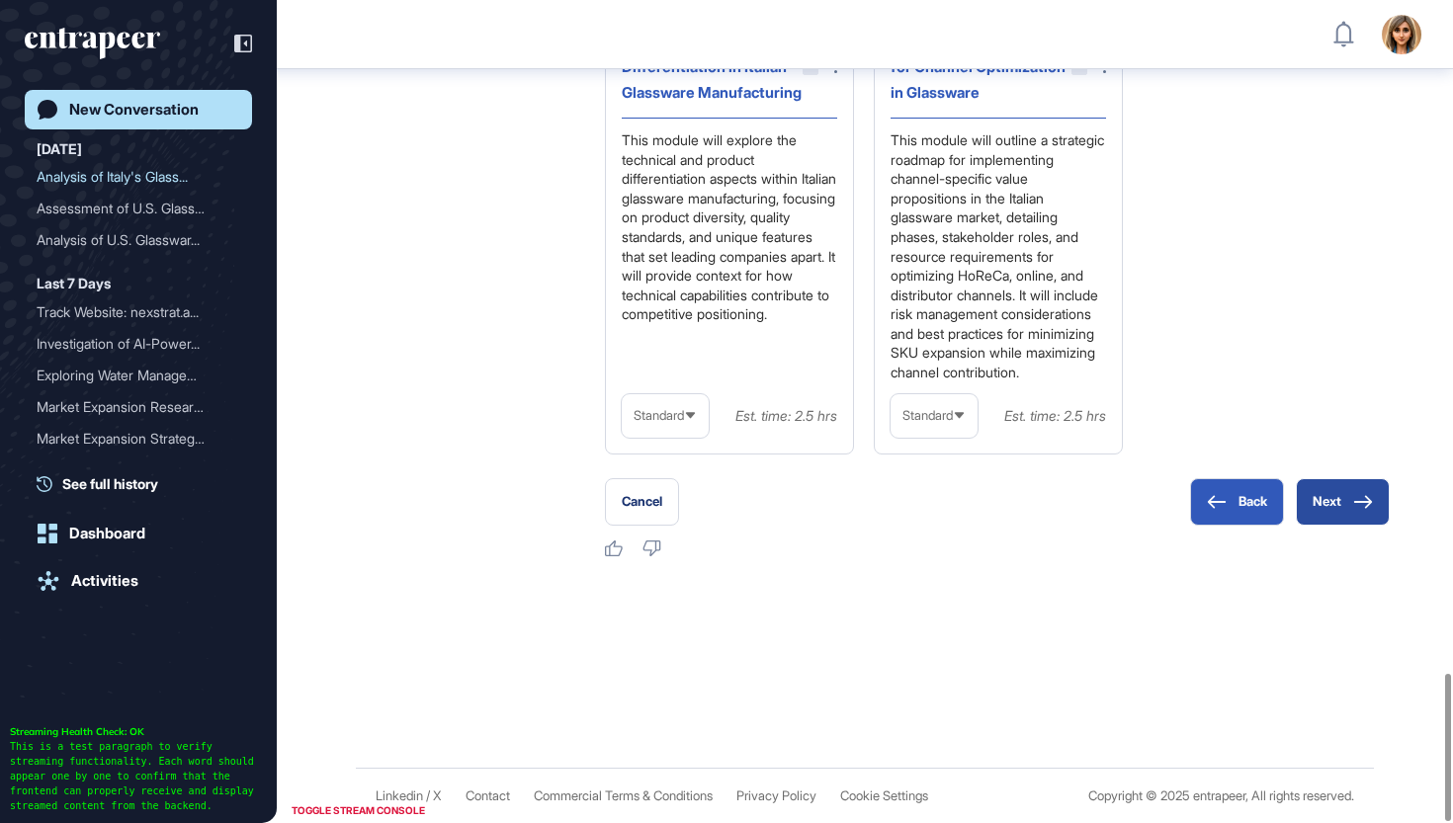
click at [1348, 494] on button "Next" at bounding box center [1343, 501] width 94 height 47
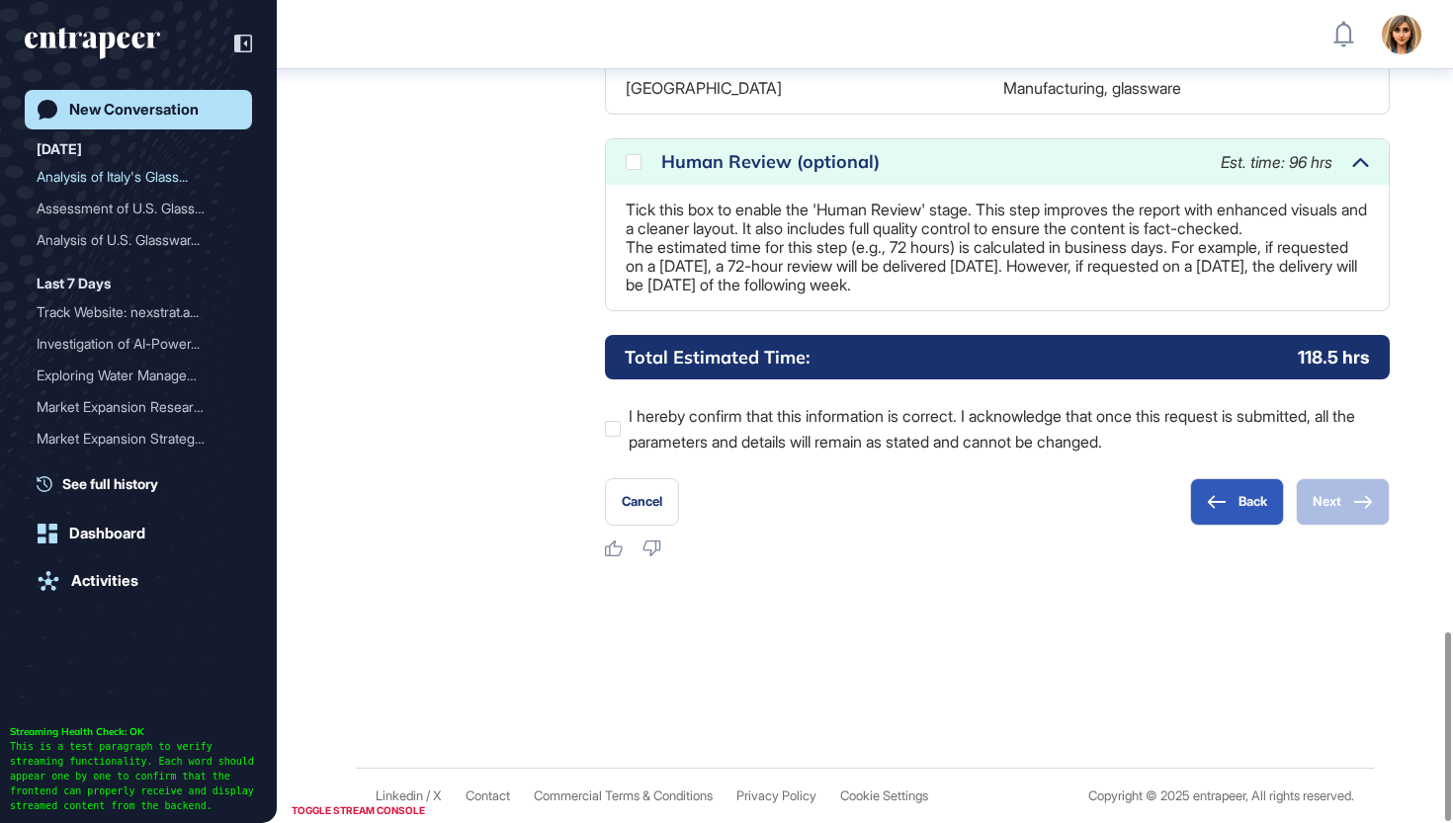
scroll to position [2744, 0]
click at [631, 154] on div at bounding box center [634, 162] width 16 height 16
click at [627, 433] on label "I hereby confirm that this information is correct. I acknowledge that once this…" at bounding box center [997, 428] width 785 height 51
click at [1350, 490] on button "Next" at bounding box center [1343, 501] width 94 height 47
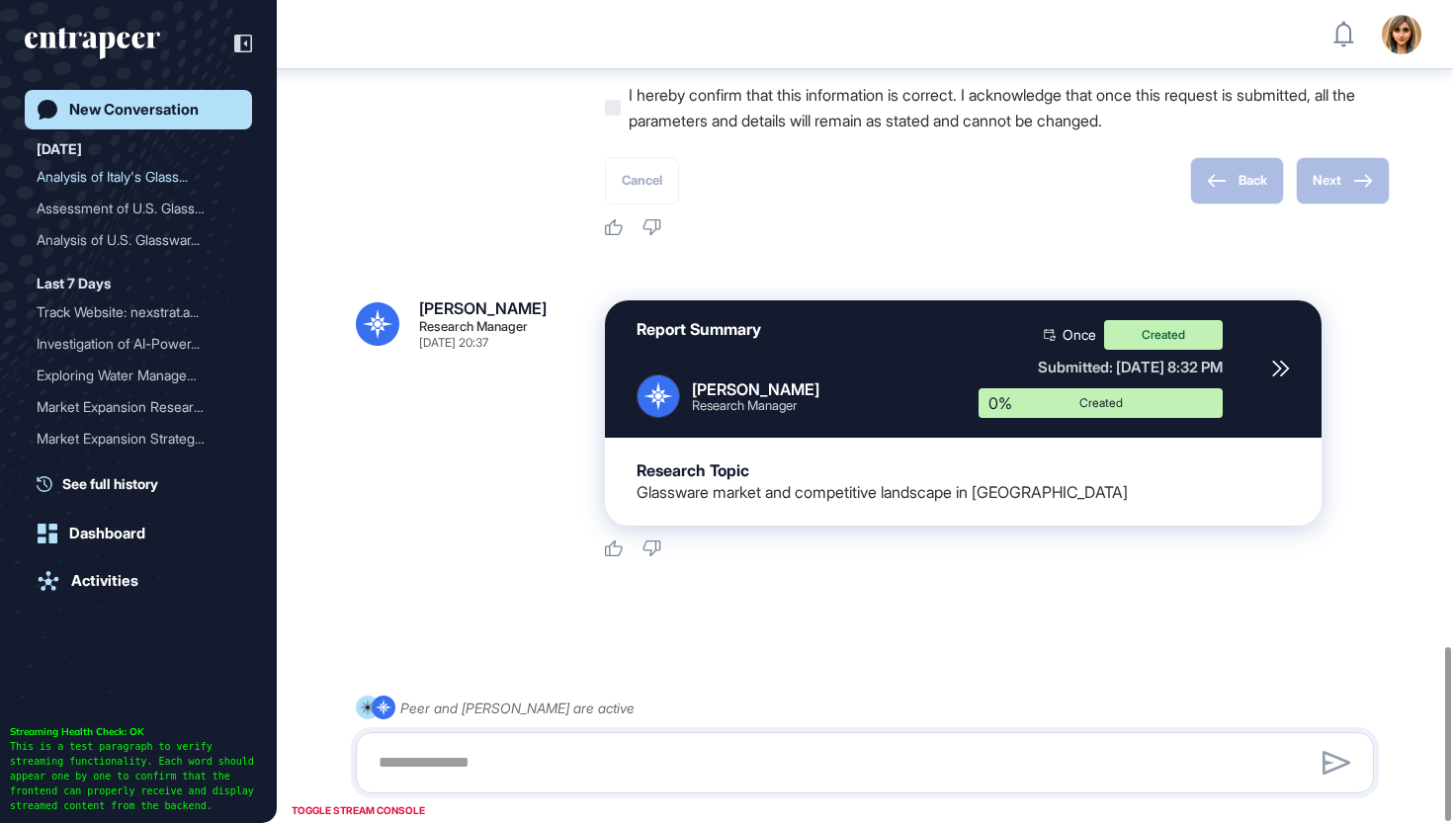
scroll to position [3065, 0]
click at [114, 585] on div "Activities" at bounding box center [104, 581] width 67 height 18
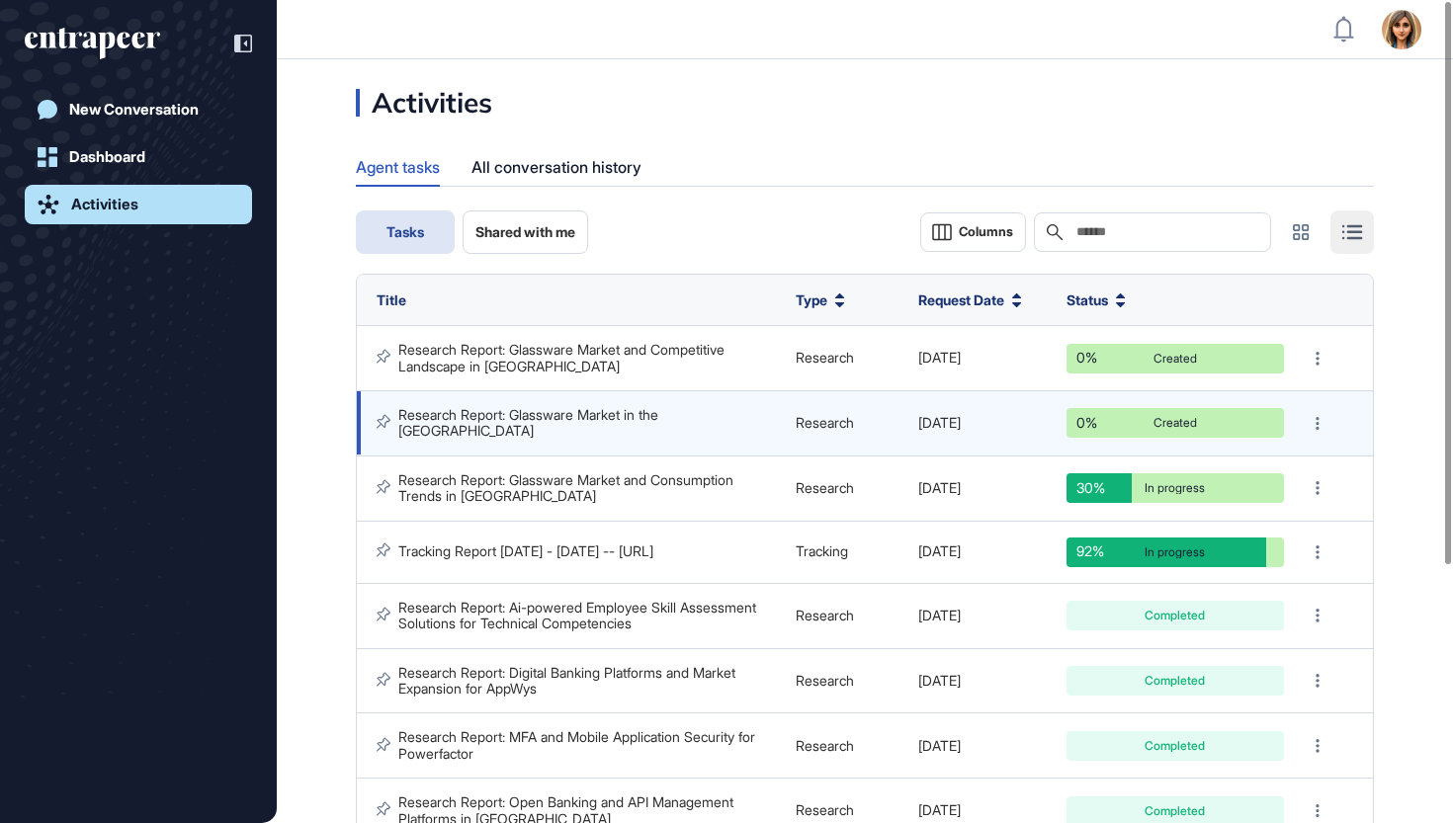
click at [596, 406] on link "Research Report: Glassware Market in the [GEOGRAPHIC_DATA]" at bounding box center [530, 422] width 264 height 33
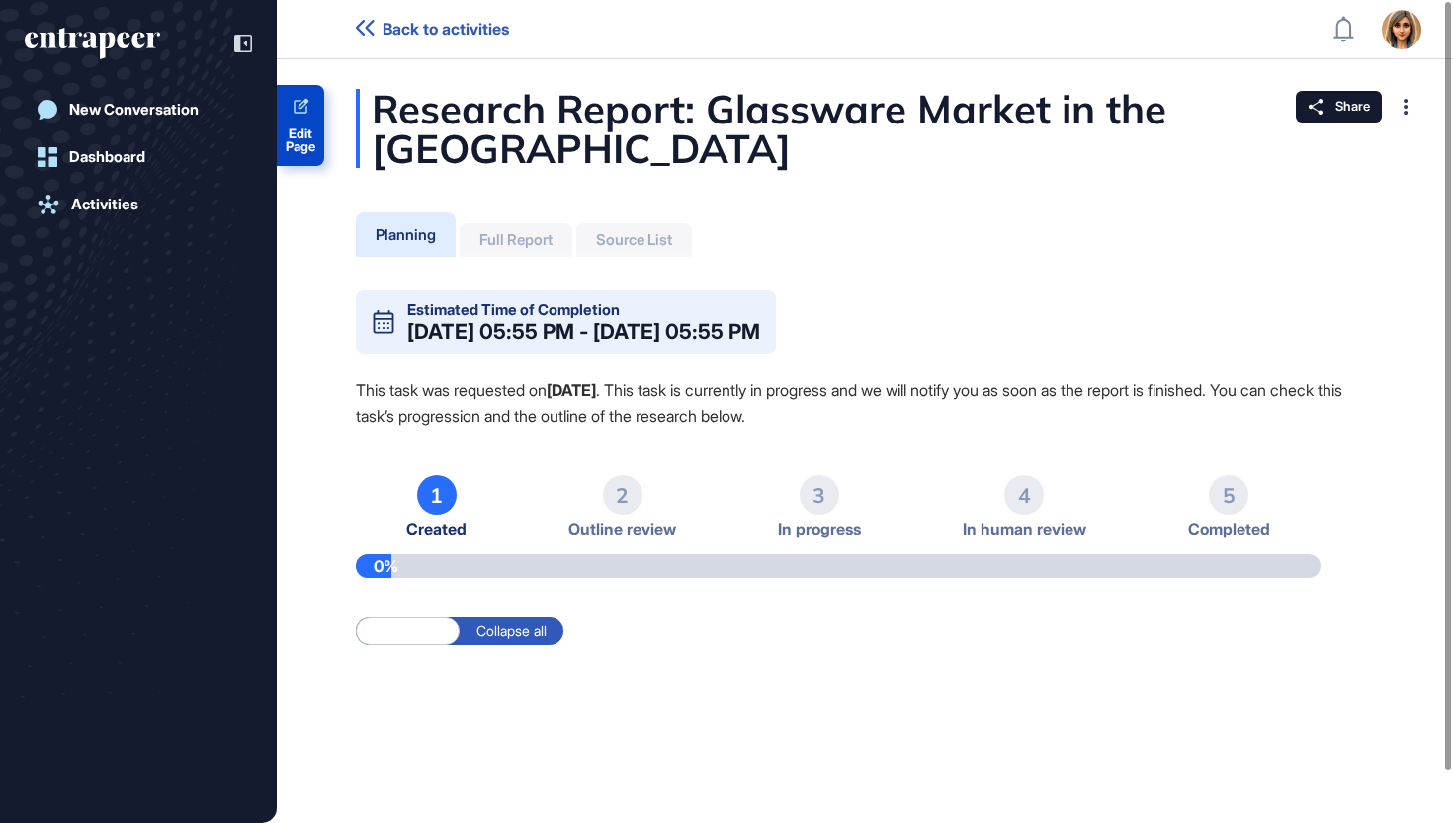
click at [305, 115] on icon at bounding box center [301, 107] width 19 height 19
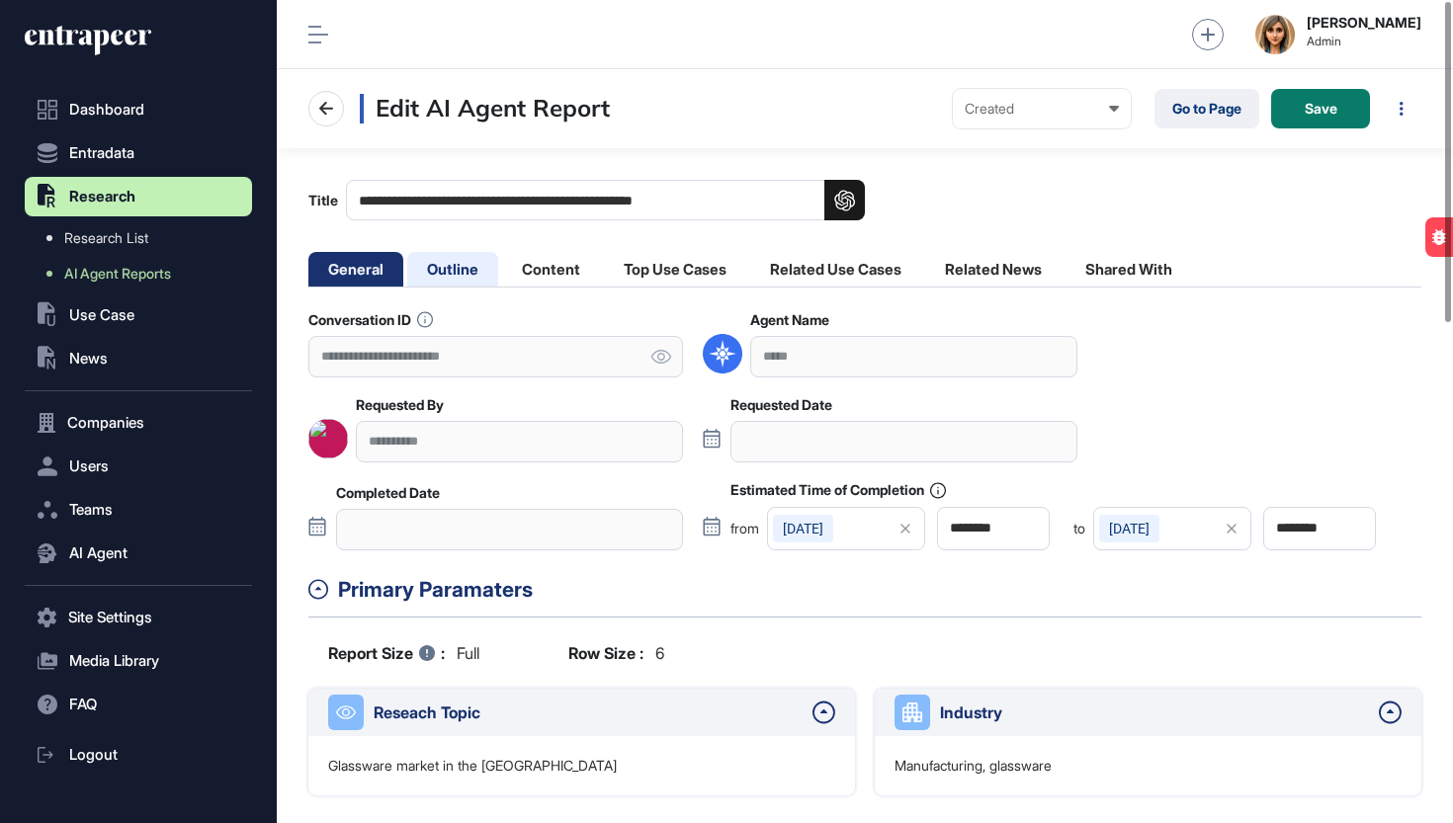
click at [462, 275] on li "Outline" at bounding box center [452, 269] width 91 height 35
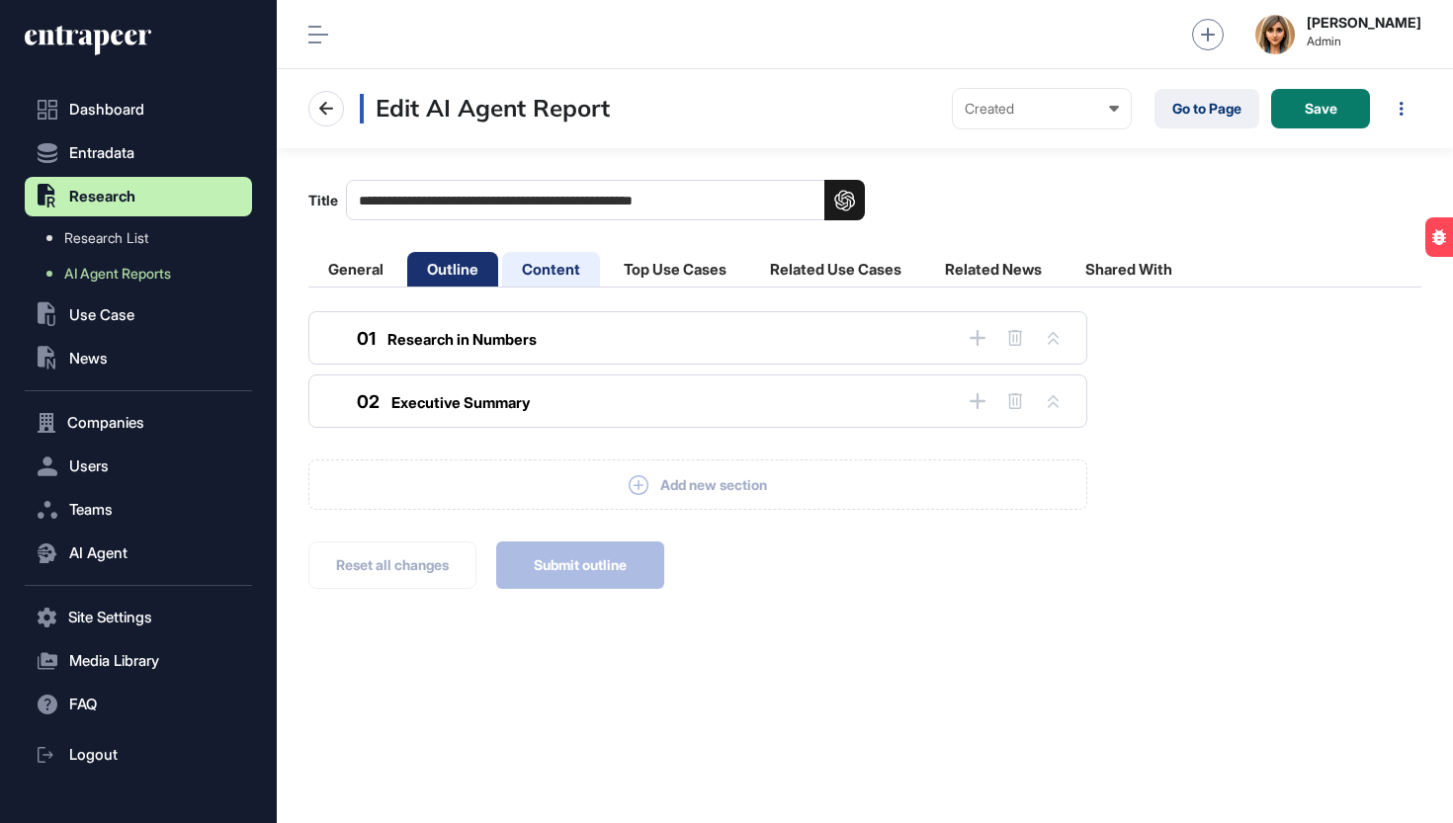
click at [539, 270] on li "Content" at bounding box center [551, 269] width 98 height 35
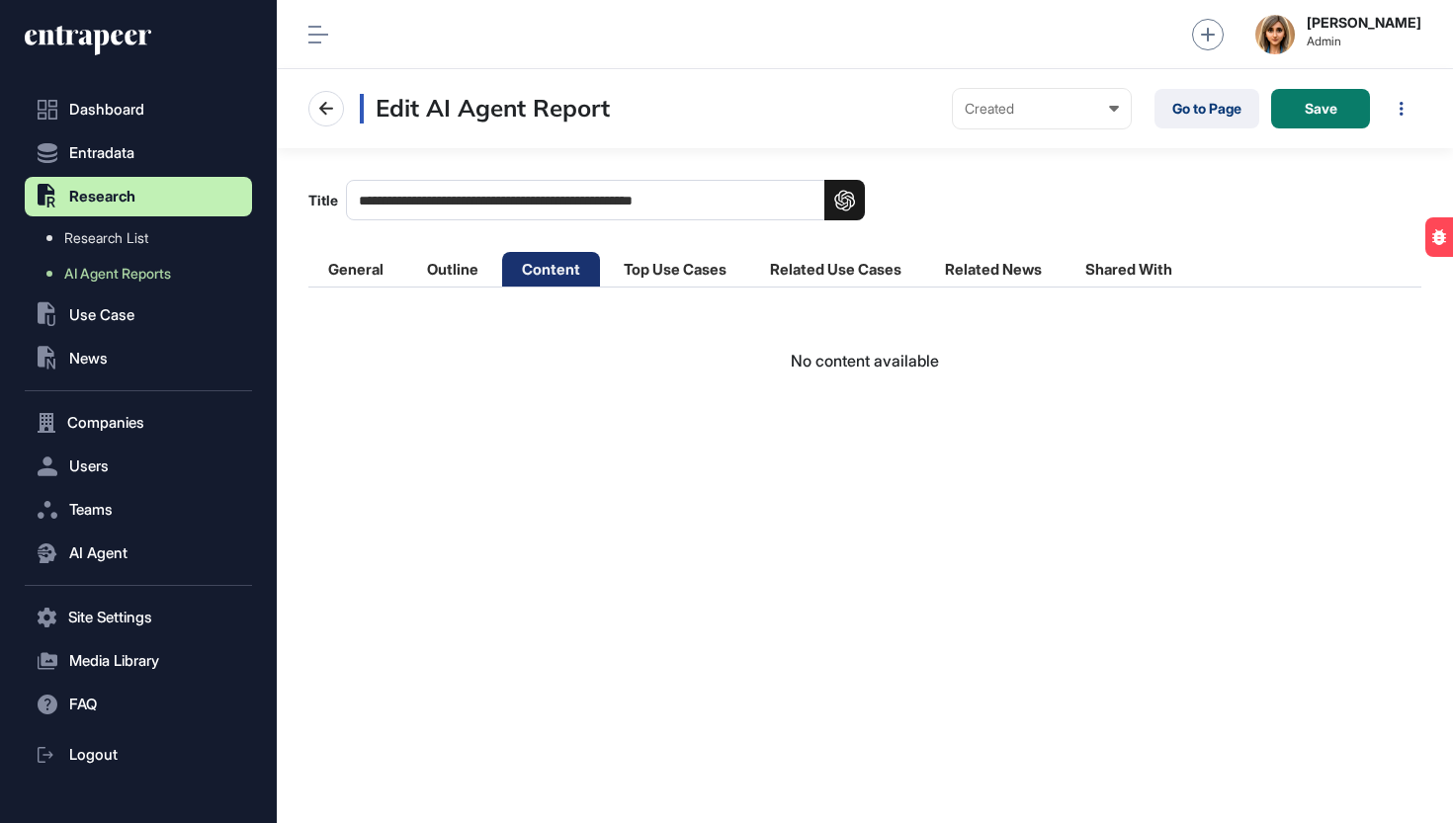
click at [98, 54] on icon at bounding box center [101, 43] width 16 height 26
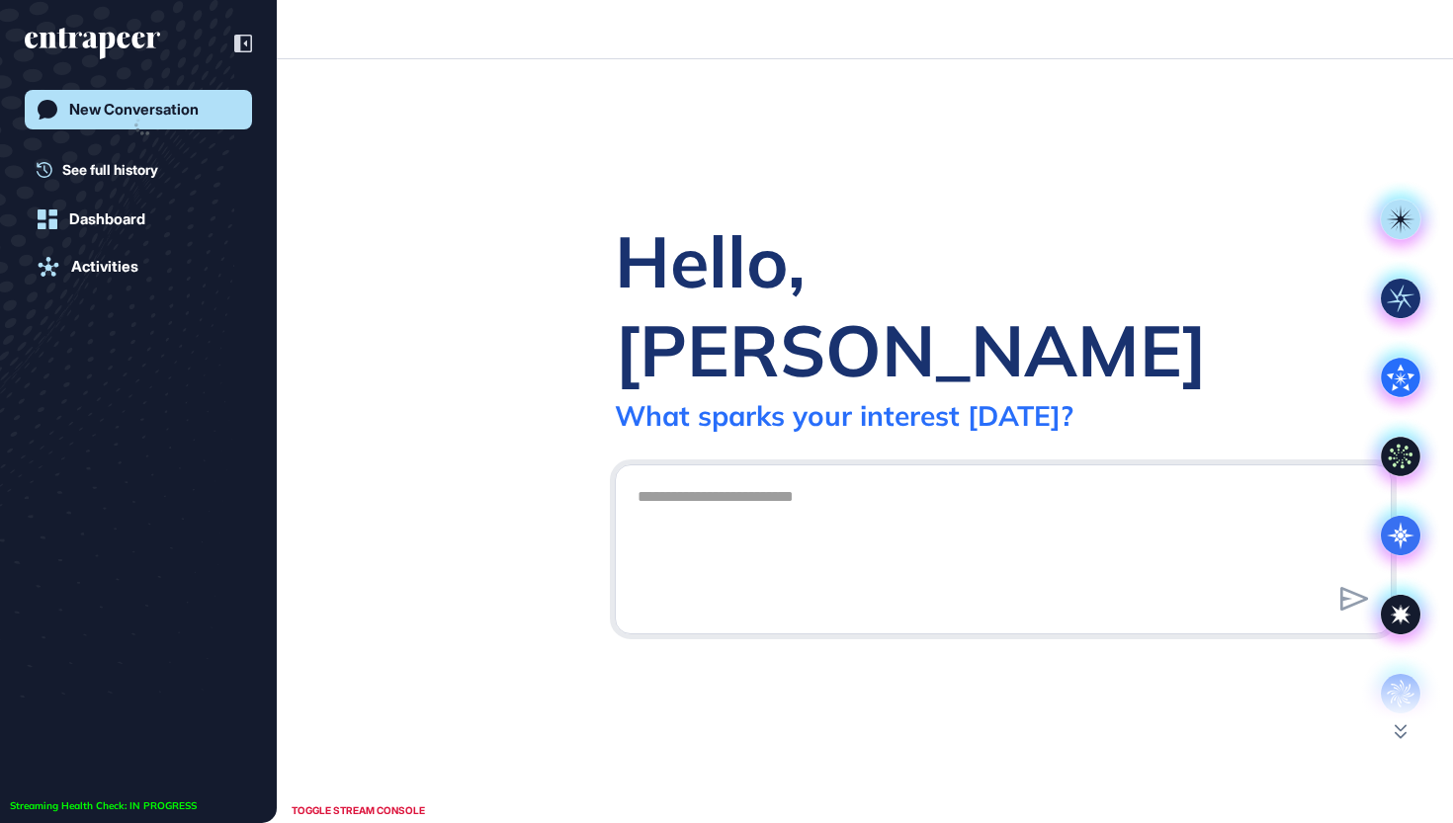
click at [98, 54] on icon "entrapeer-logo" at bounding box center [92, 44] width 135 height 32
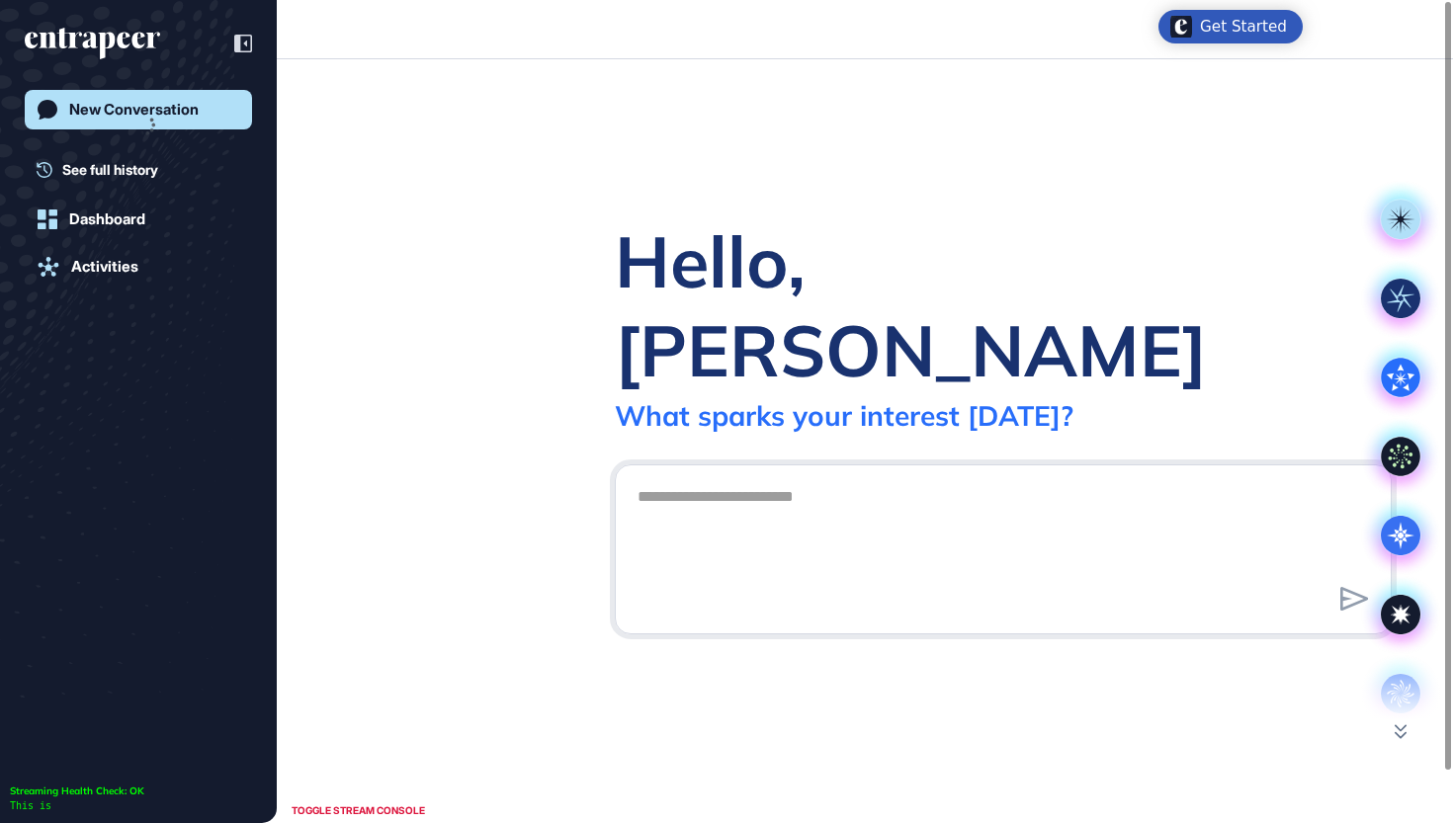
click at [98, 54] on icon "entrapeer-logo" at bounding box center [92, 44] width 135 height 32
